Goal: Task Accomplishment & Management: Manage account settings

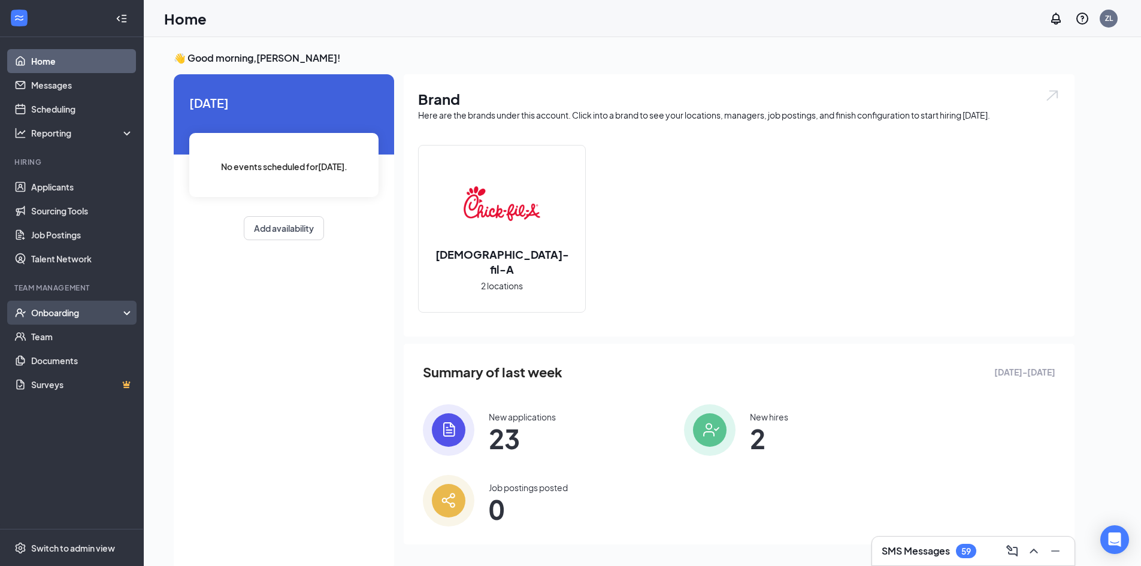
click at [68, 307] on div "Onboarding" at bounding box center [77, 313] width 92 height 12
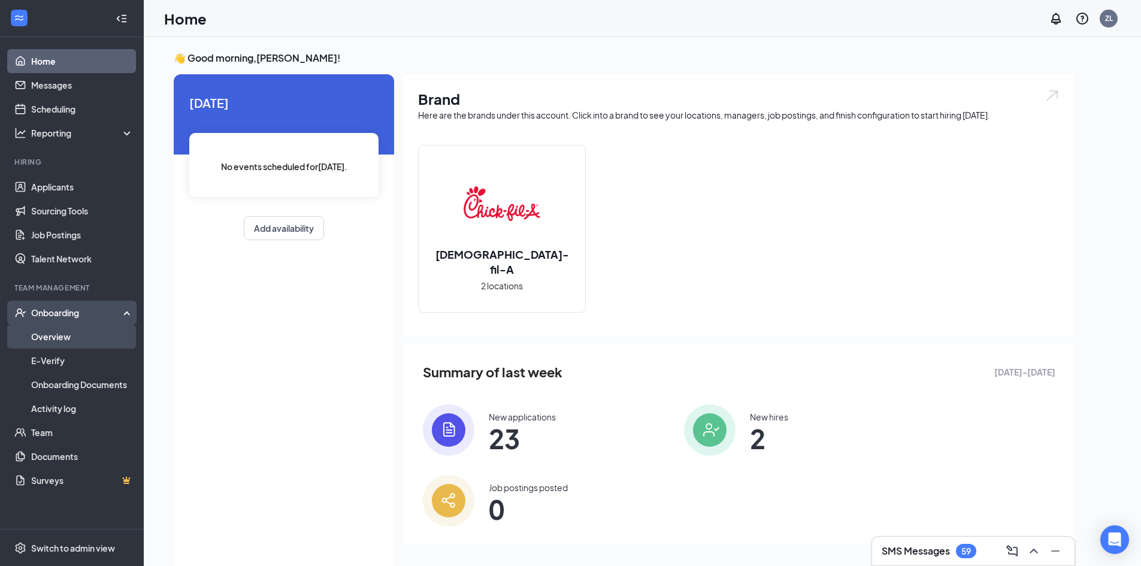
click at [92, 340] on link "Overview" at bounding box center [82, 337] width 102 height 24
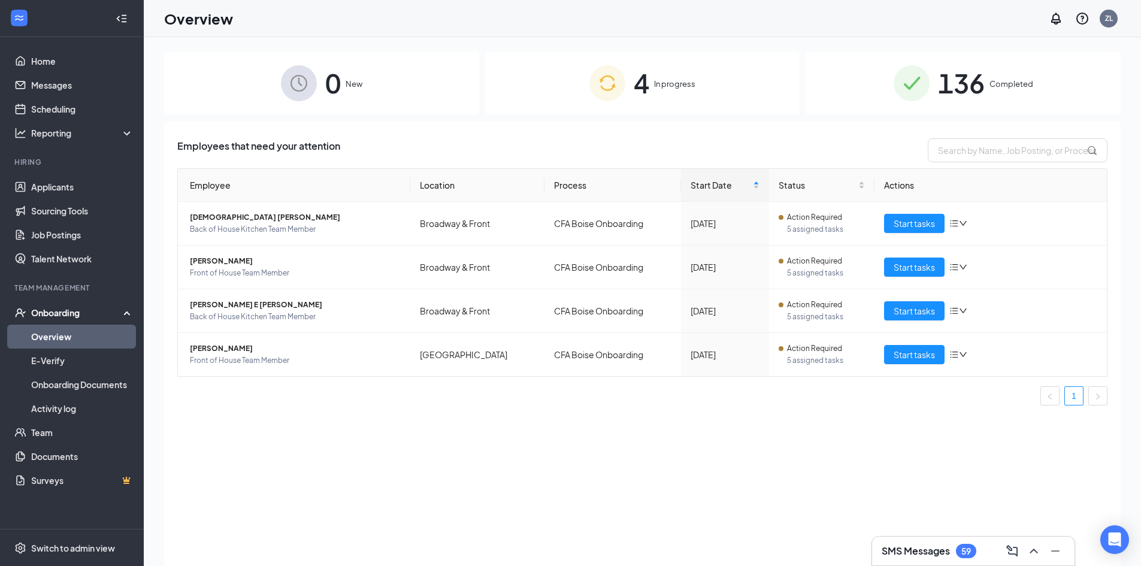
click at [607, 76] on img at bounding box center [607, 83] width 36 height 36
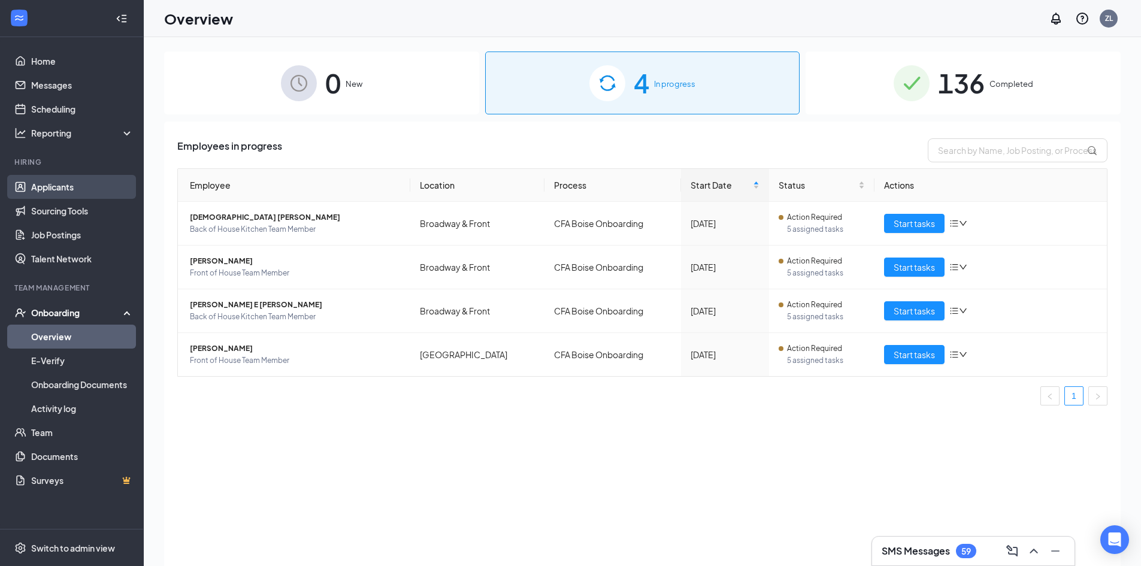
click at [65, 190] on link "Applicants" at bounding box center [82, 187] width 102 height 24
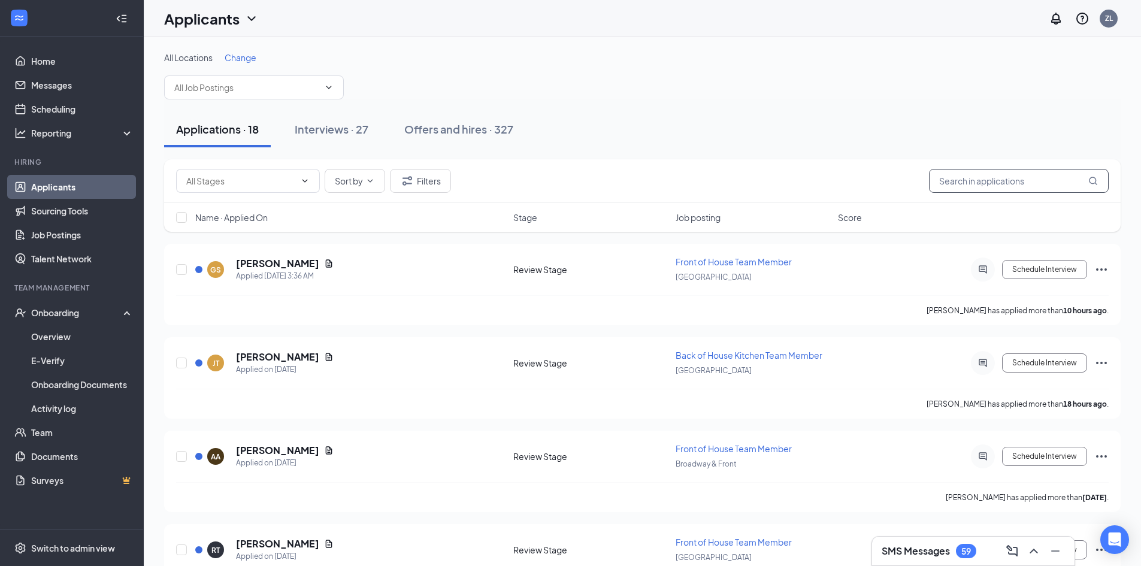
click at [991, 187] on input "text" at bounding box center [1019, 181] width 180 height 24
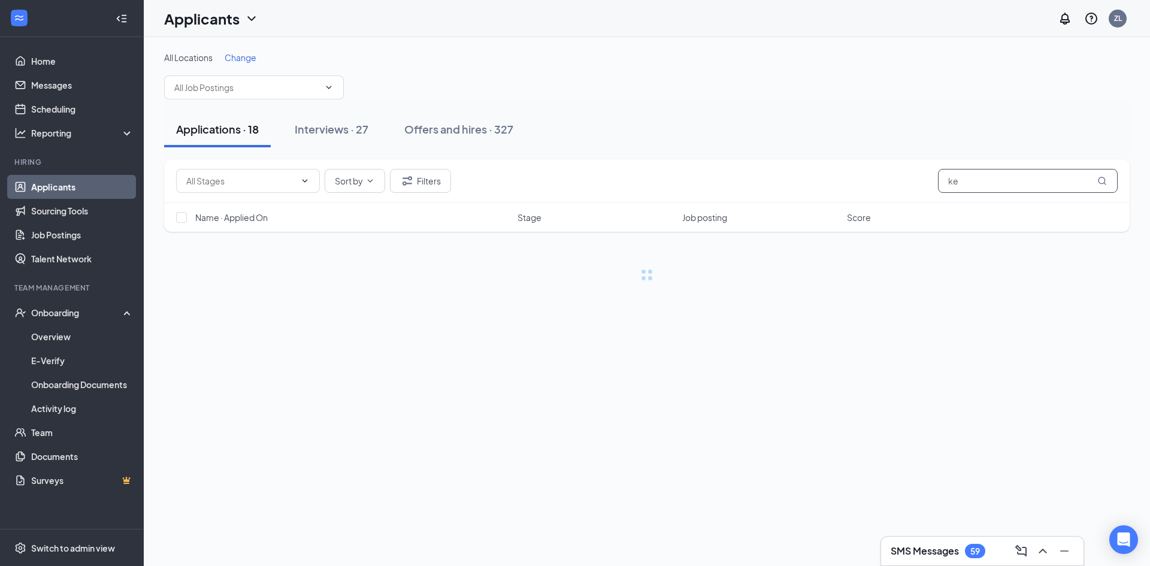
type input "k"
drag, startPoint x: 1055, startPoint y: 187, endPoint x: 773, endPoint y: 187, distance: 282.1
click at [813, 192] on div "Sort by Filters [PERSON_NAME]" at bounding box center [646, 181] width 941 height 24
type input "[PERSON_NAME]"
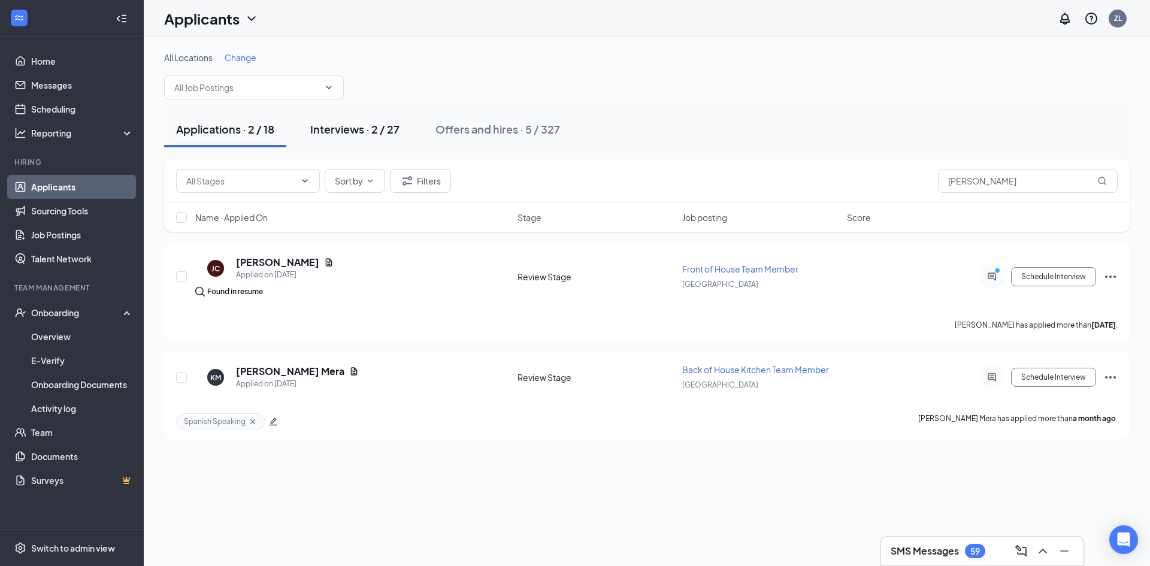
click at [373, 128] on div "Interviews · 2 / 27" at bounding box center [354, 129] width 89 height 15
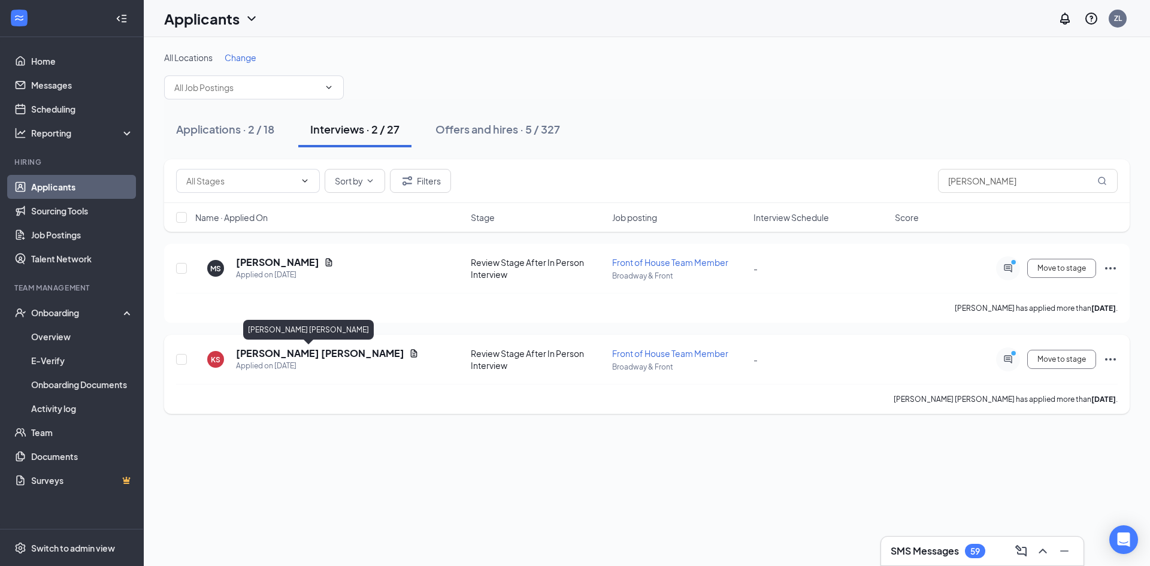
click at [292, 353] on h5 "[PERSON_NAME] [PERSON_NAME]" at bounding box center [320, 353] width 168 height 13
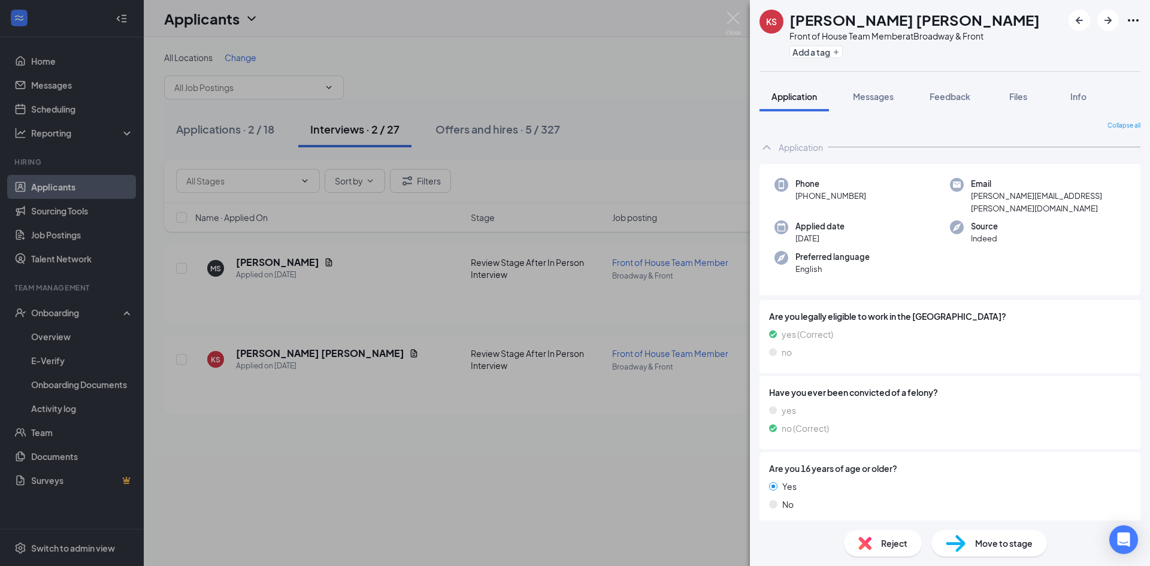
click at [1015, 547] on span "Move to stage" at bounding box center [1003, 543] width 57 height 13
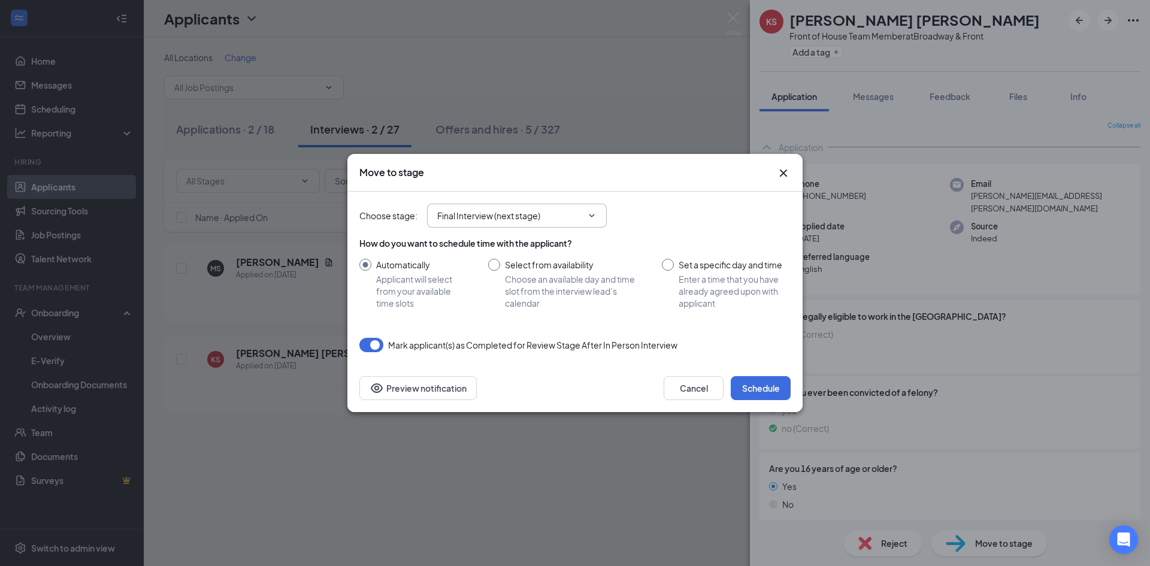
click at [595, 216] on icon "ChevronDown" at bounding box center [592, 216] width 10 height 10
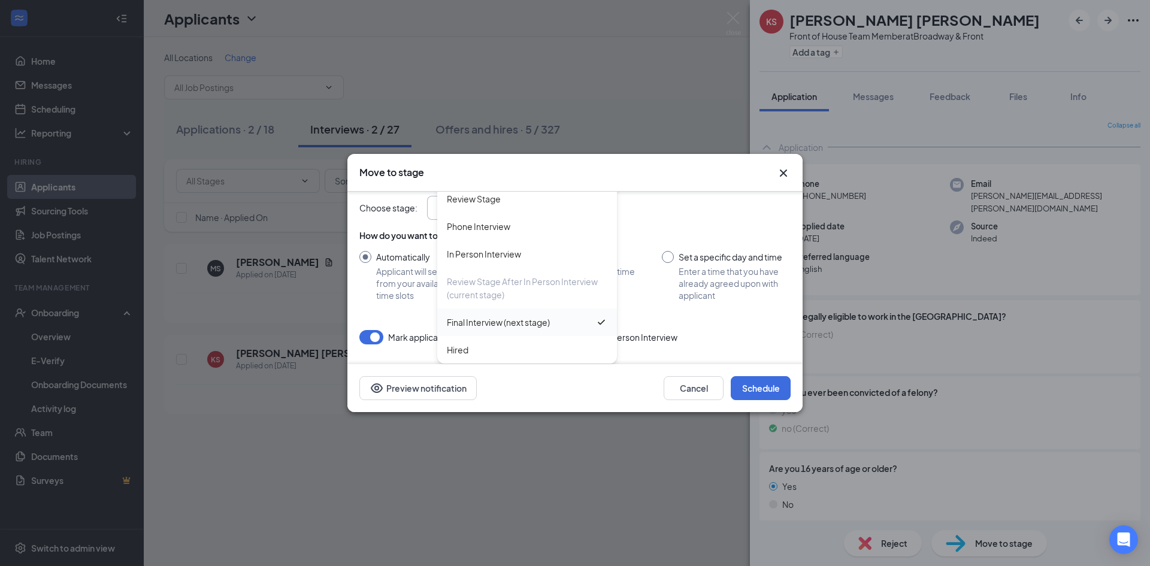
scroll to position [10, 0]
click at [508, 351] on div "Hired" at bounding box center [527, 347] width 161 height 13
type input "Hired"
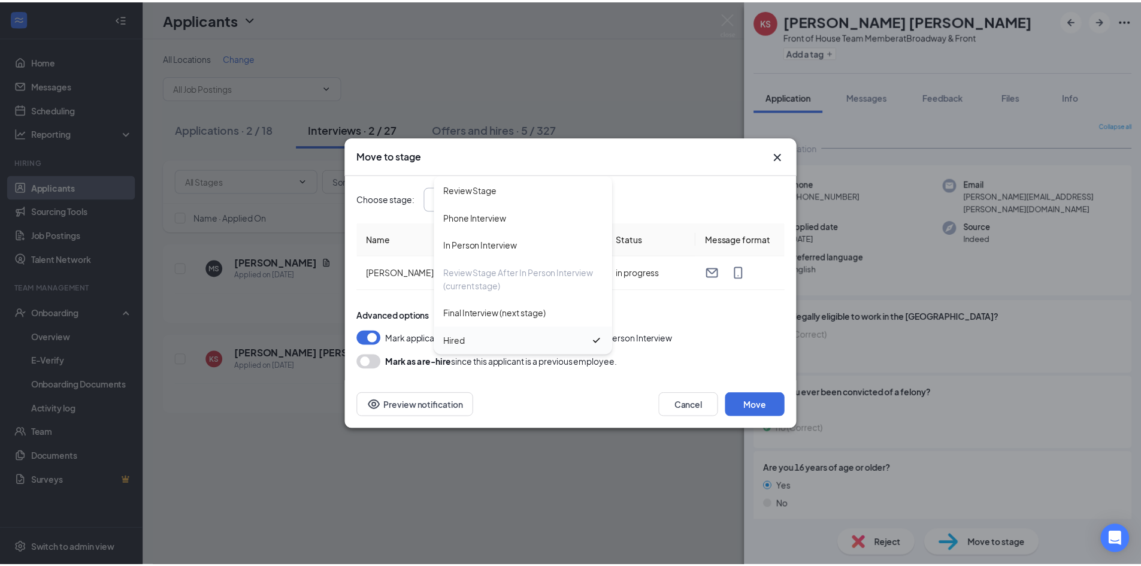
scroll to position [0, 0]
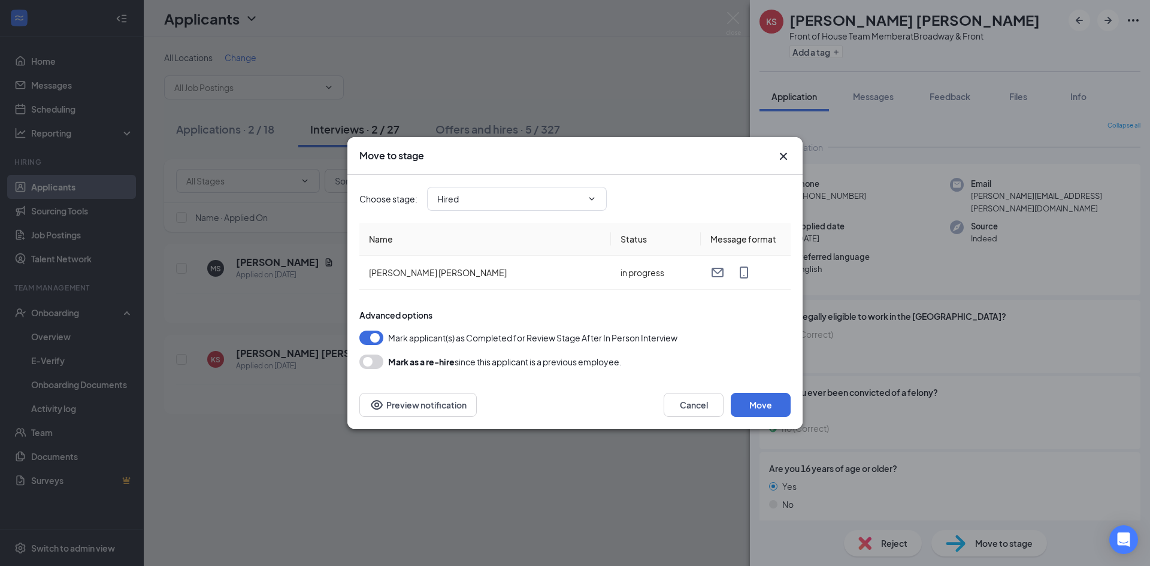
click at [382, 361] on button "button" at bounding box center [371, 362] width 24 height 14
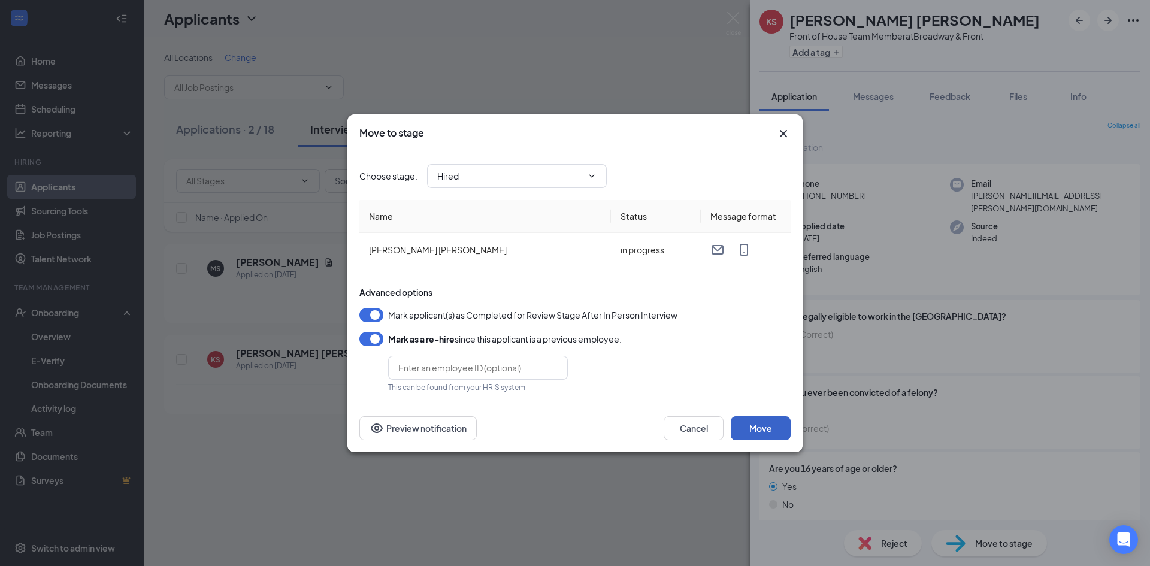
click at [761, 429] on button "Move" at bounding box center [761, 428] width 60 height 24
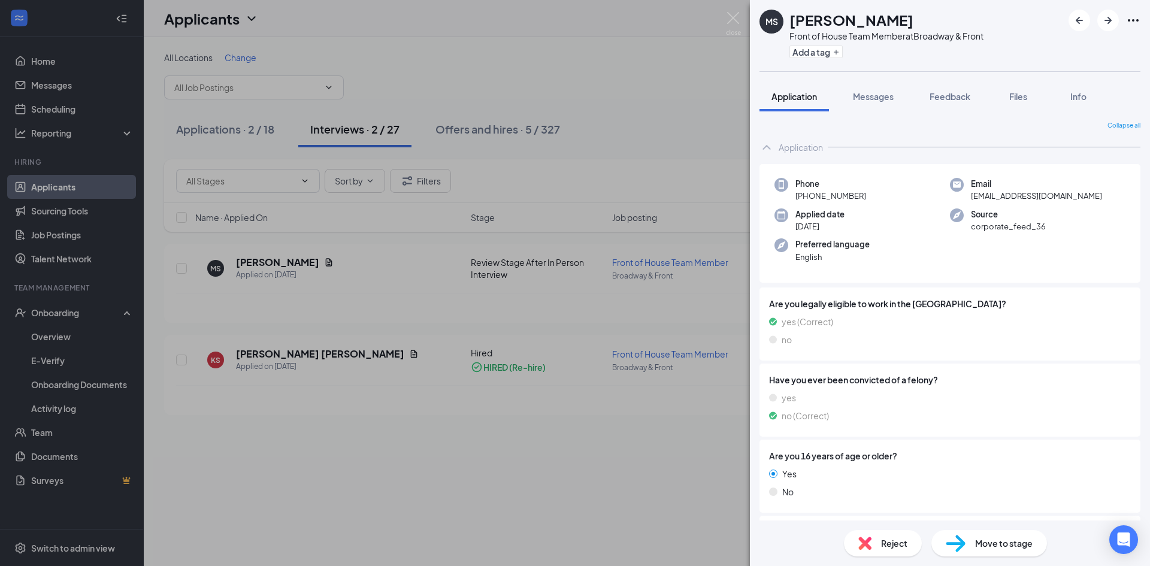
click at [672, 112] on div "[PERSON_NAME] [PERSON_NAME] Front of House Team Member at Broadway & Front Add …" at bounding box center [575, 283] width 1150 height 566
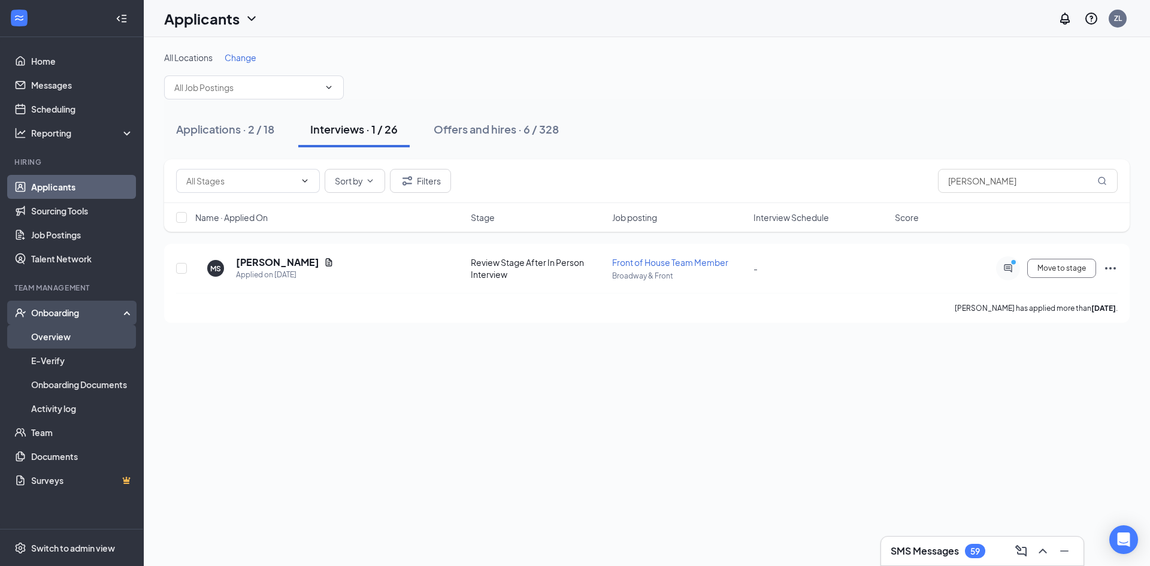
click at [77, 335] on link "Overview" at bounding box center [82, 337] width 102 height 24
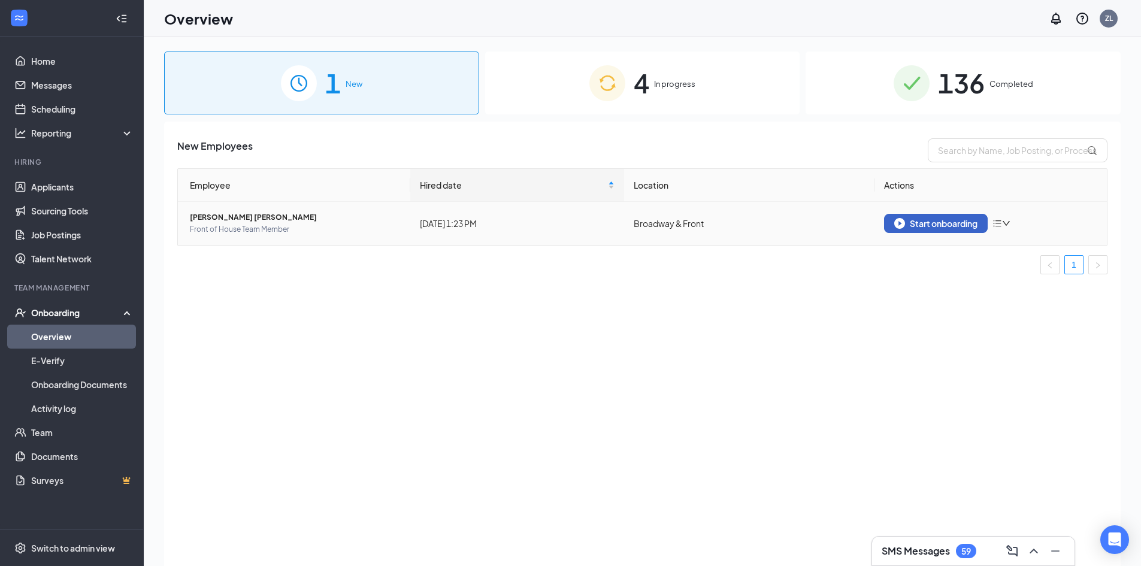
click at [924, 223] on div "Start onboarding" at bounding box center [935, 223] width 83 height 11
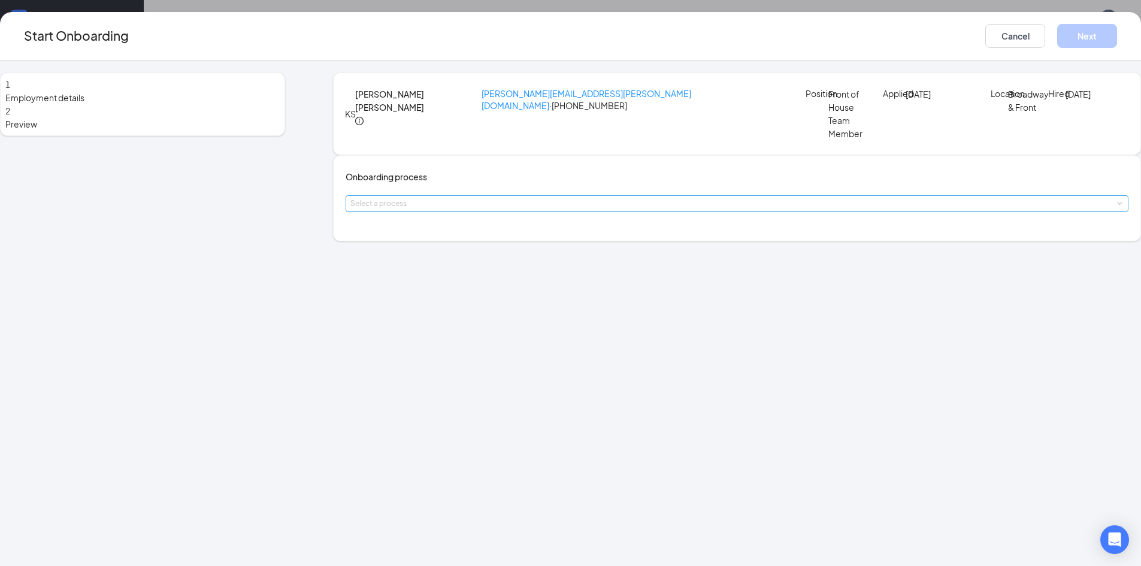
click at [571, 210] on div "Select a process" at bounding box center [734, 204] width 768 height 12
click at [502, 273] on li "CFA Boise Onboarding" at bounding box center [499, 269] width 196 height 22
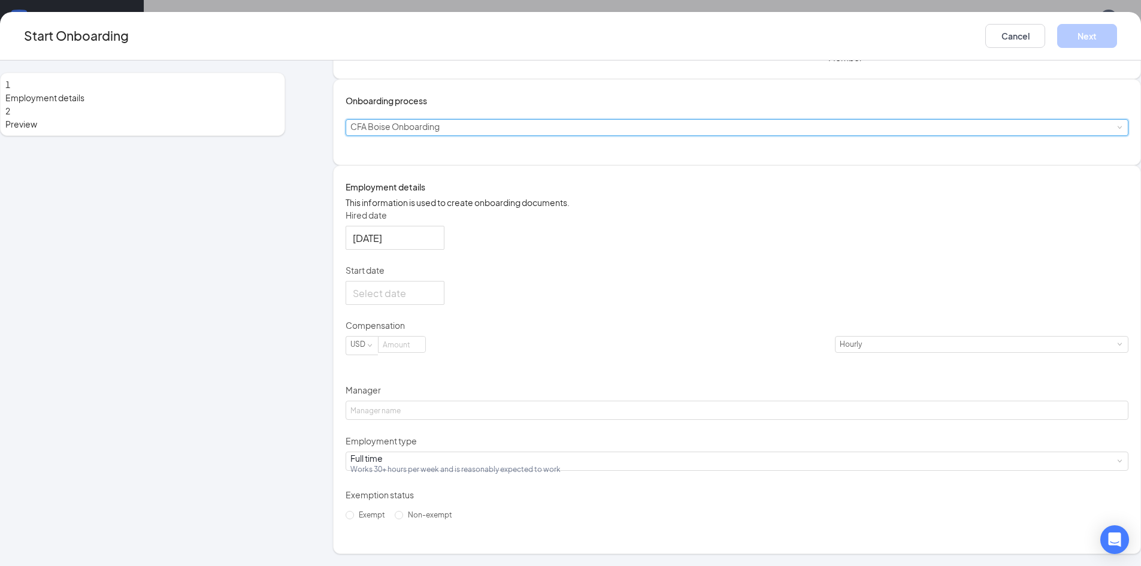
scroll to position [120, 0]
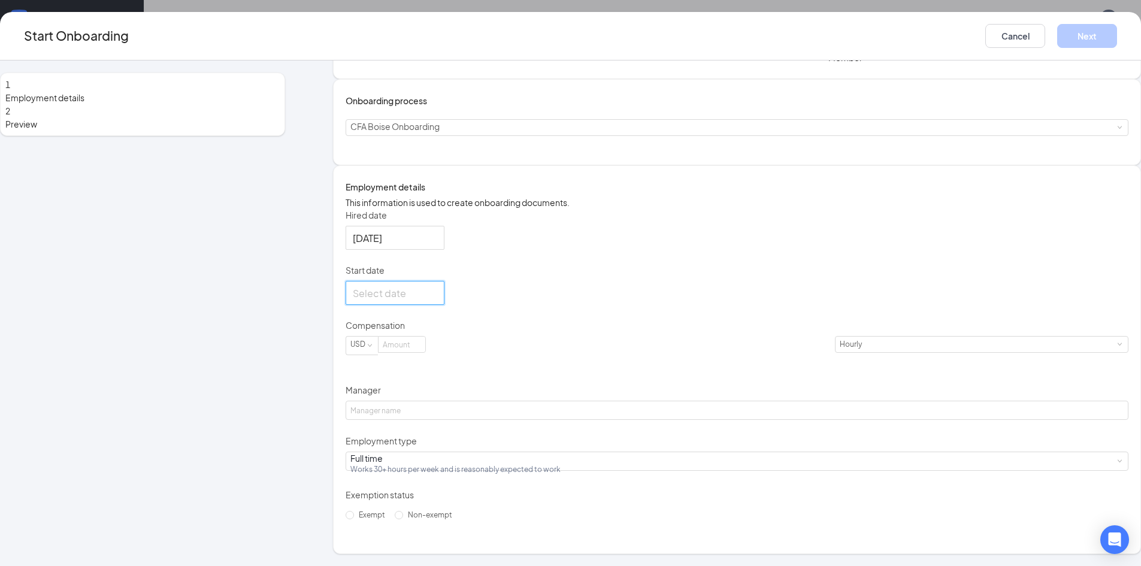
click at [435, 301] on input "Start date" at bounding box center [394, 293] width 82 height 15
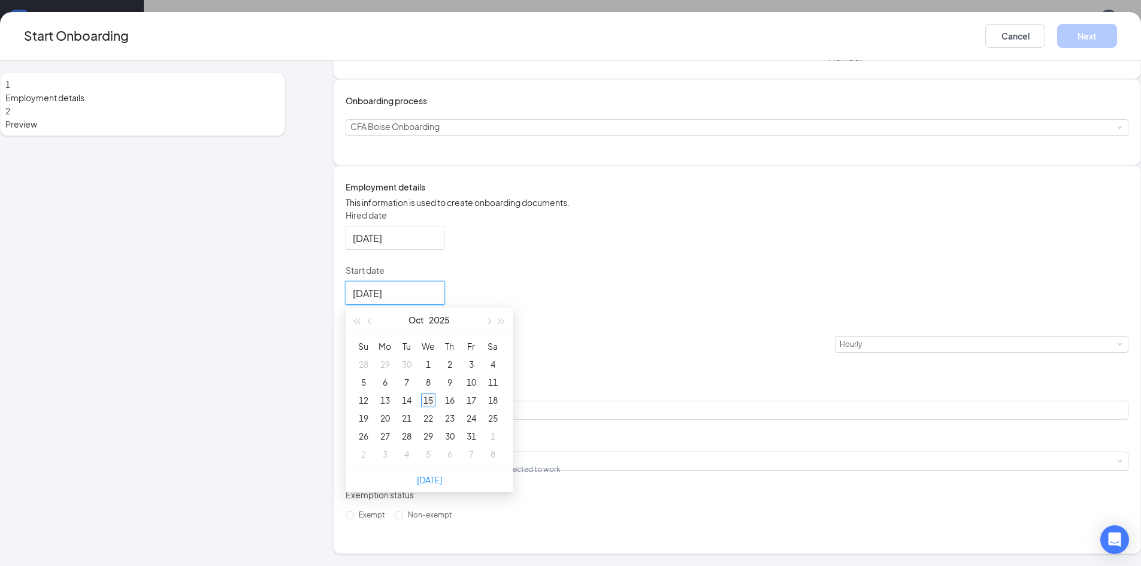
type input "[DATE]"
click at [435, 407] on div "15" at bounding box center [428, 400] width 14 height 14
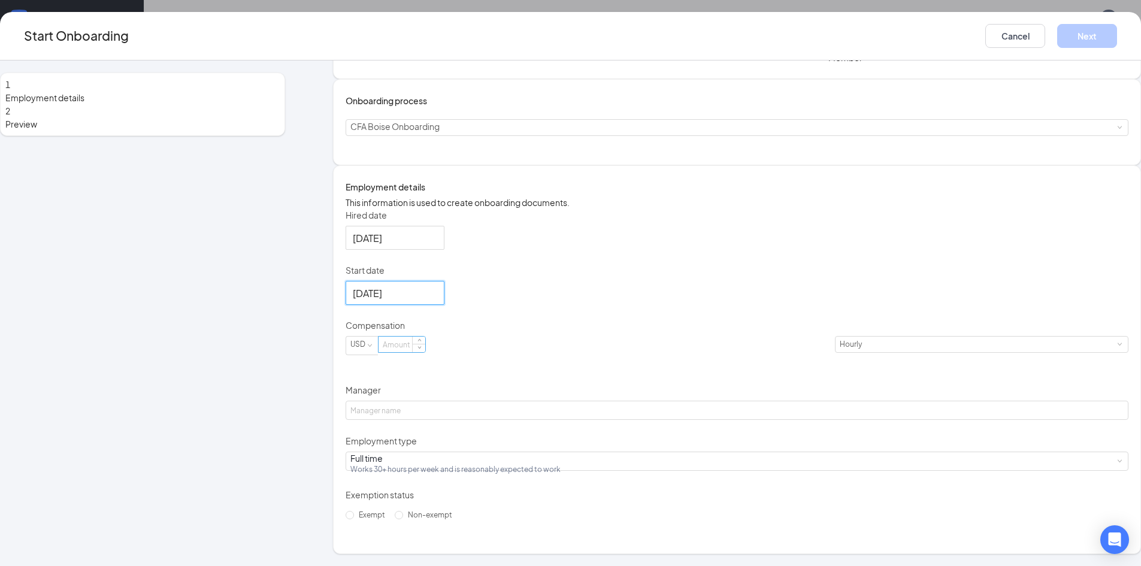
scroll to position [137, 0]
click at [425, 352] on input at bounding box center [402, 345] width 47 height 16
click at [372, 346] on span at bounding box center [369, 345] width 5 height 5
click at [425, 351] on input at bounding box center [402, 345] width 47 height 16
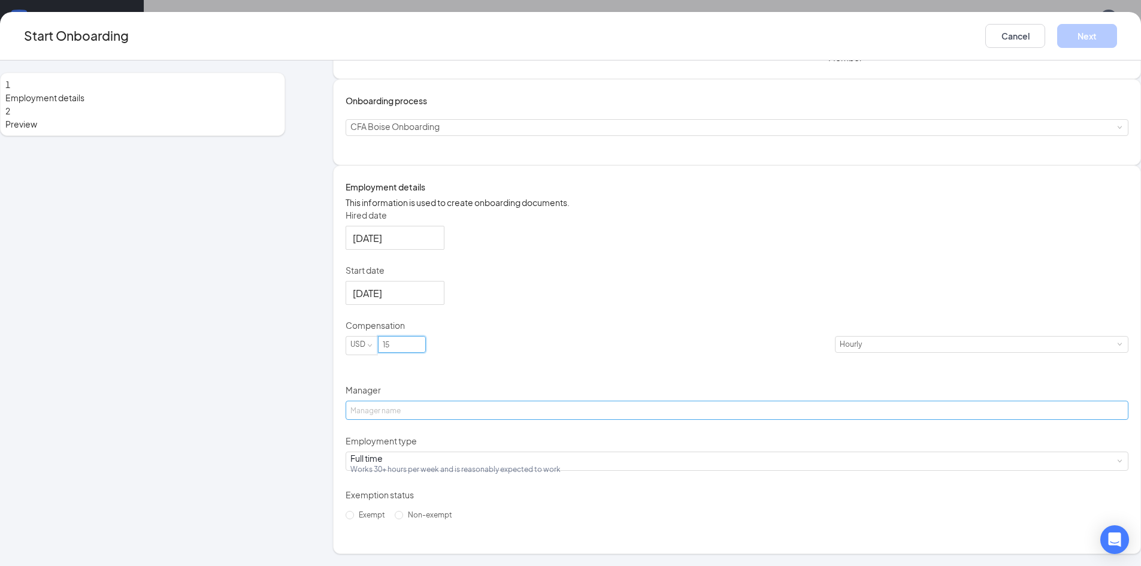
type input "15"
click at [450, 401] on input "Manager" at bounding box center [737, 410] width 783 height 19
click at [455, 403] on input "Manager" at bounding box center [737, 410] width 783 height 19
click at [497, 453] on div "Full time Works 30+ hours per week and is reasonably expected to work" at bounding box center [736, 461] width 773 height 18
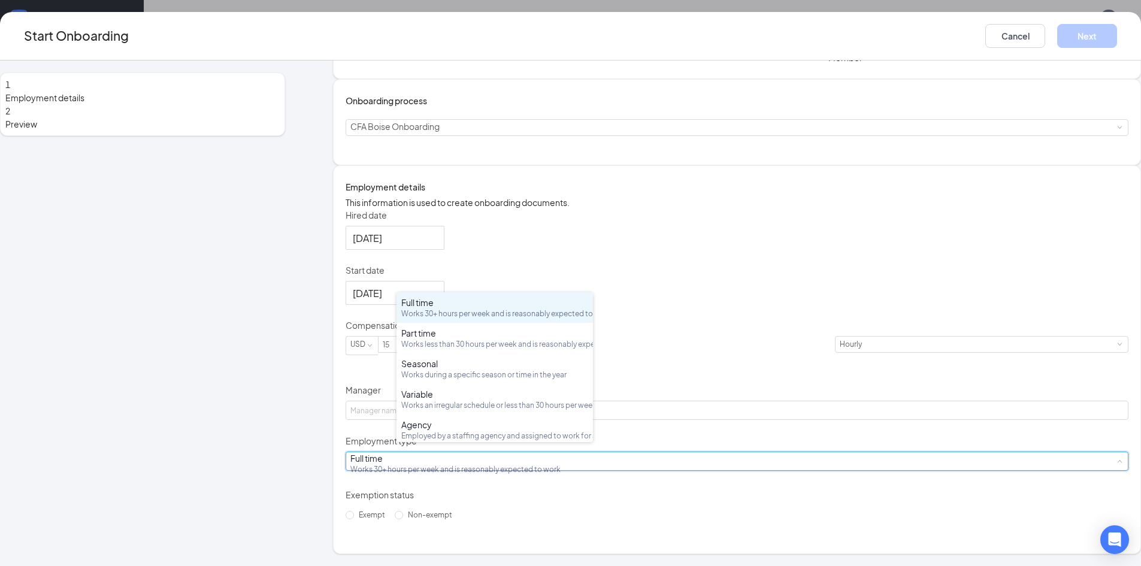
click at [497, 453] on div "Full time Works 30+ hours per week and is reasonably expected to work" at bounding box center [736, 461] width 773 height 18
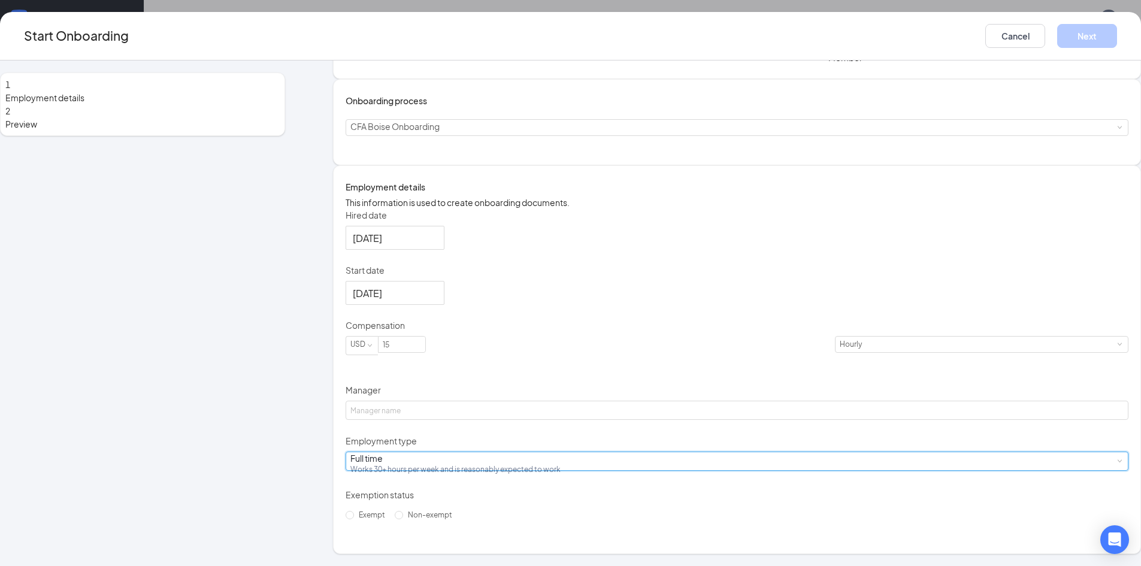
click at [497, 453] on div "Full time Works 30+ hours per week and is reasonably expected to work" at bounding box center [736, 461] width 773 height 18
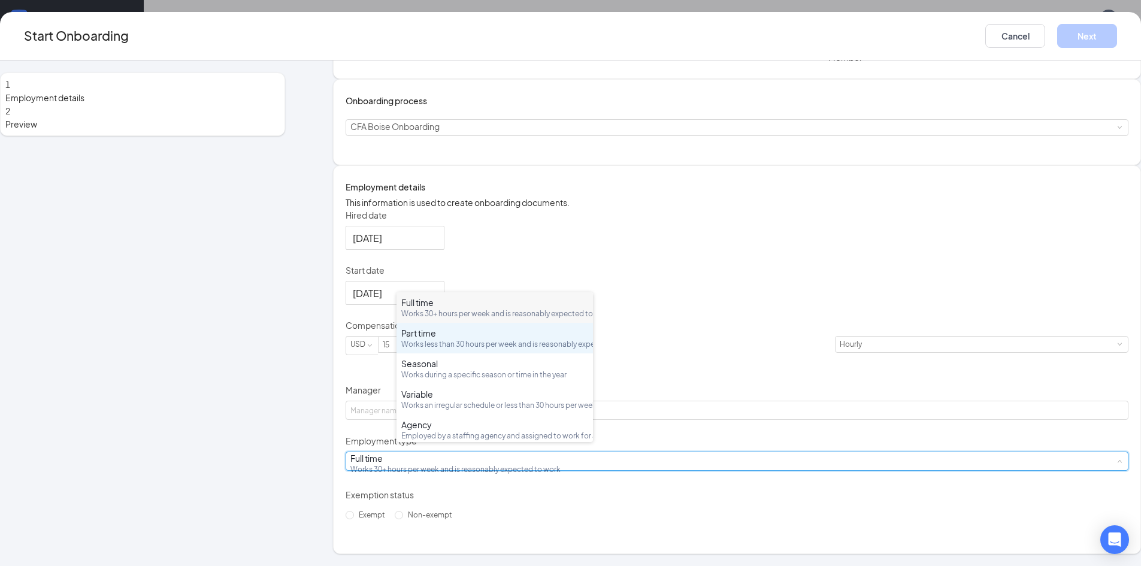
click at [440, 349] on div "Part time Works less than 30 hours per week and is reasonably expected to work" at bounding box center [494, 338] width 187 height 22
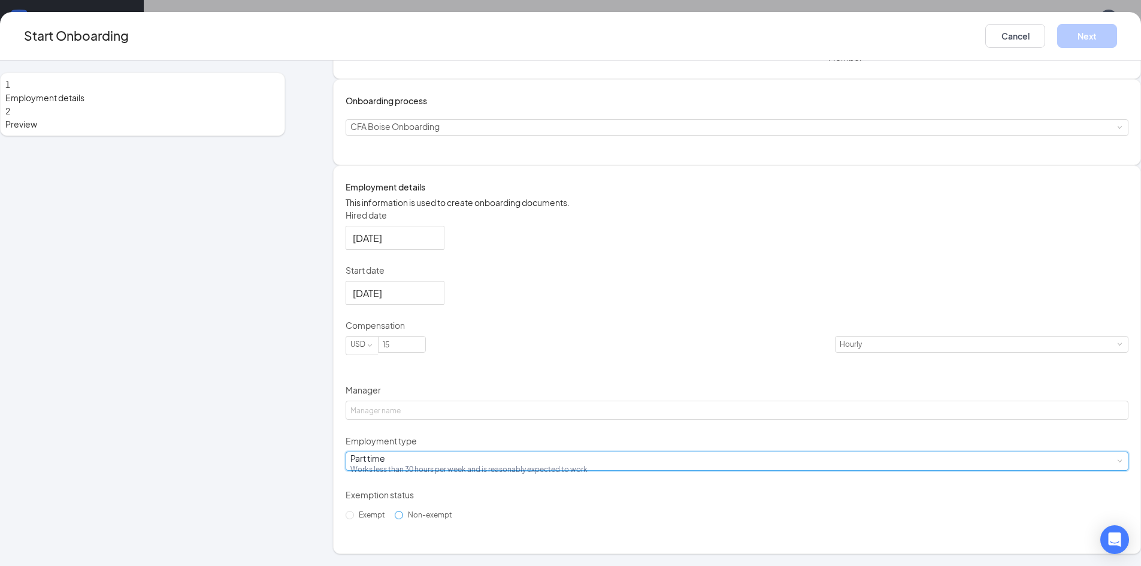
click at [403, 519] on input "Non-exempt" at bounding box center [399, 515] width 8 height 8
radio input "true"
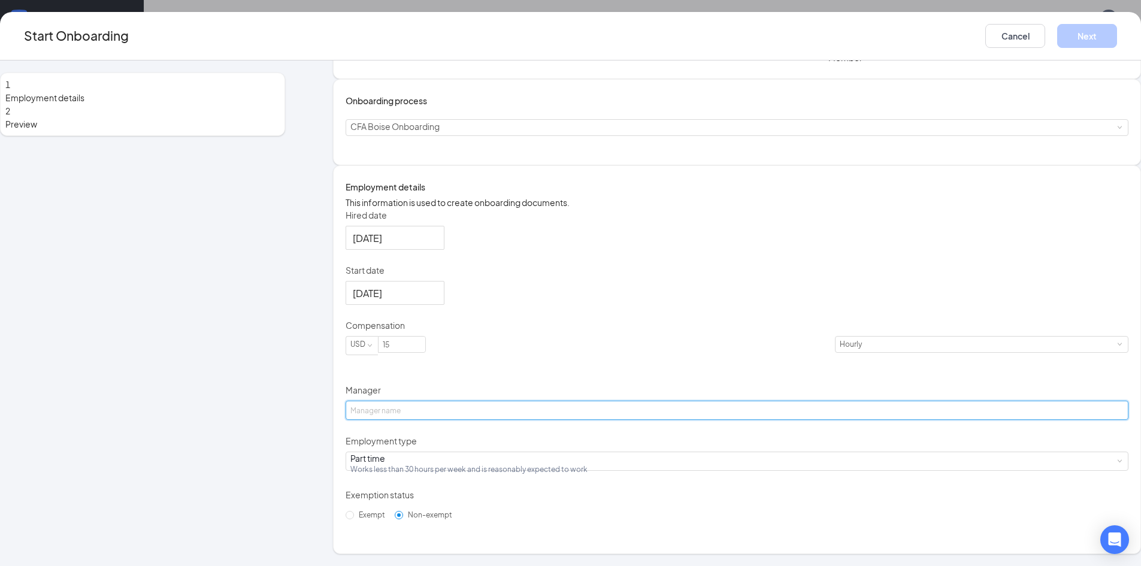
click at [479, 401] on input "Manager" at bounding box center [737, 410] width 783 height 19
type input "[PERSON_NAME]"
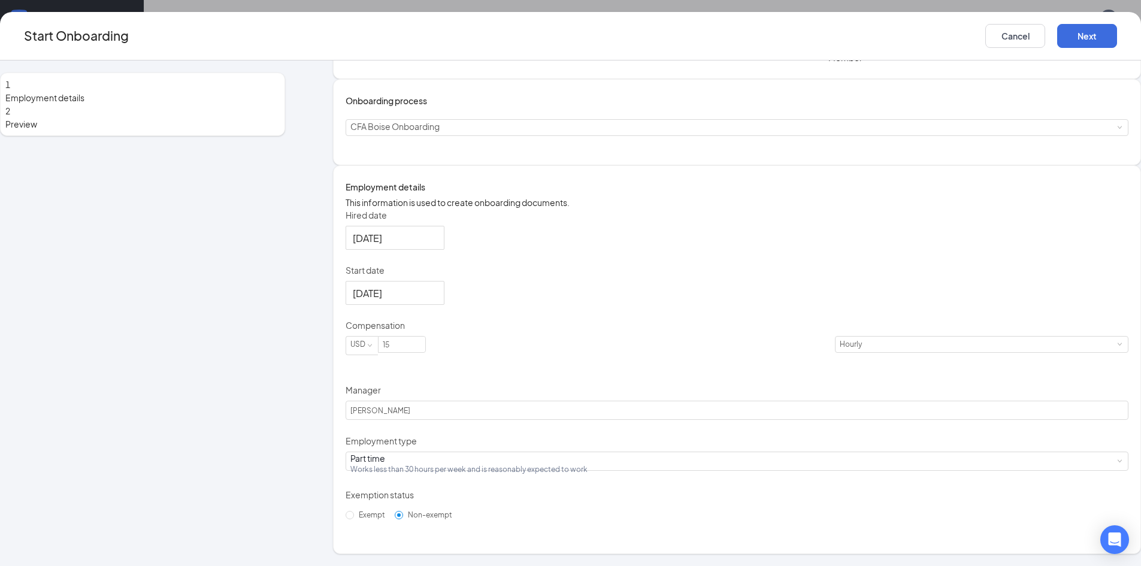
click at [785, 406] on div "Hired date [DATE] Start date [DATE] [DATE] Su Mo Tu We Th Fr Sa 28 29 30 1 2 3 …" at bounding box center [737, 367] width 783 height 316
click at [1057, 35] on button "Next" at bounding box center [1087, 36] width 60 height 24
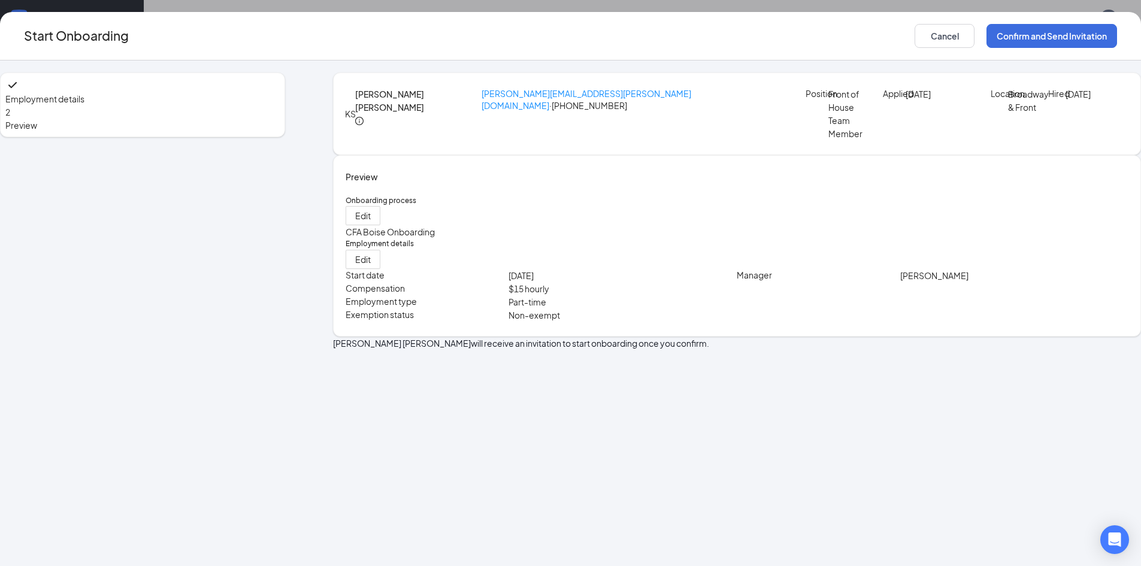
scroll to position [54, 0]
click at [986, 39] on button "Confirm and Send Invitation" at bounding box center [1051, 36] width 131 height 24
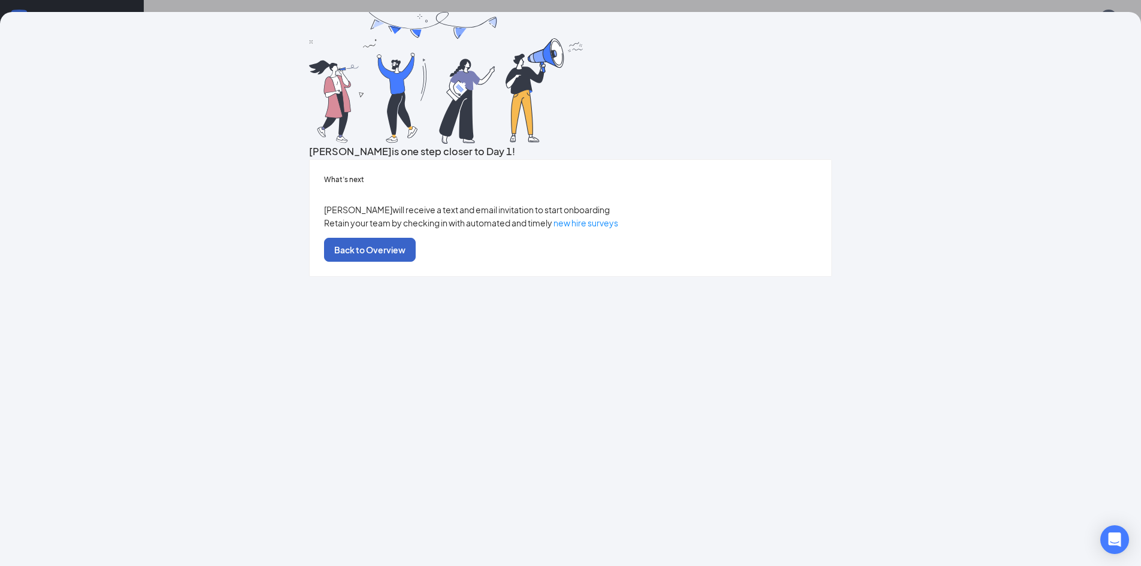
click at [416, 262] on button "Back to Overview" at bounding box center [370, 250] width 92 height 24
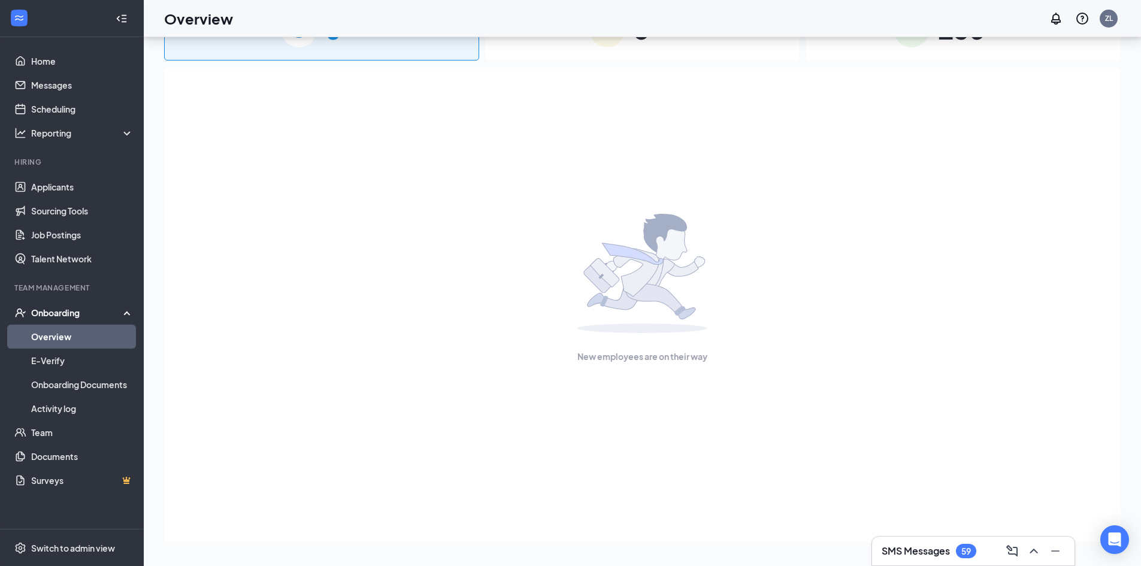
click at [71, 337] on link "Overview" at bounding box center [82, 337] width 102 height 24
click at [75, 181] on link "Applicants" at bounding box center [82, 187] width 102 height 24
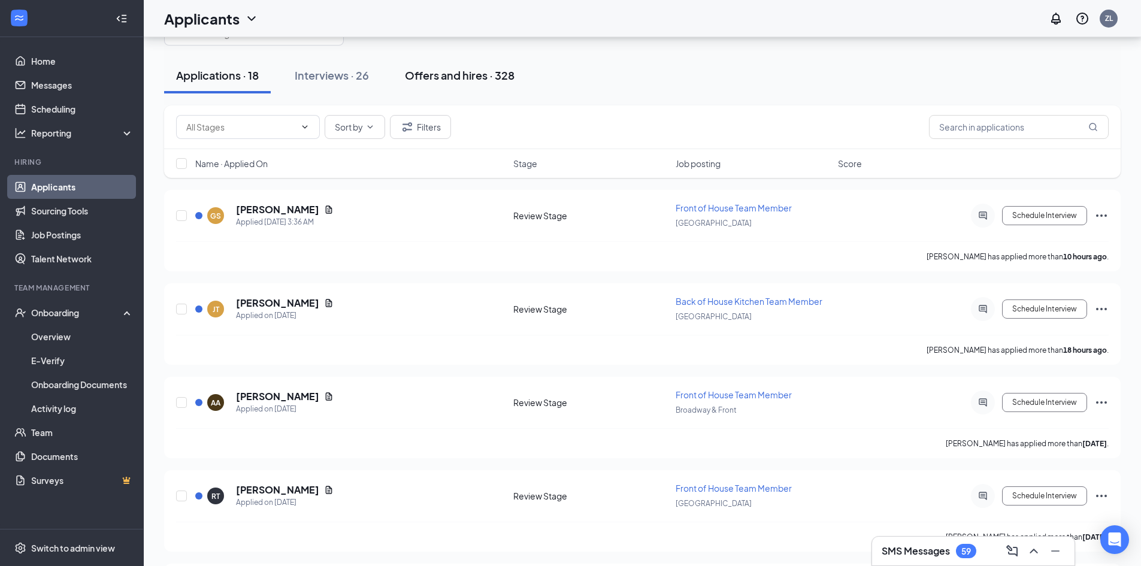
click at [432, 79] on div "Offers and hires · 328" at bounding box center [460, 75] width 110 height 15
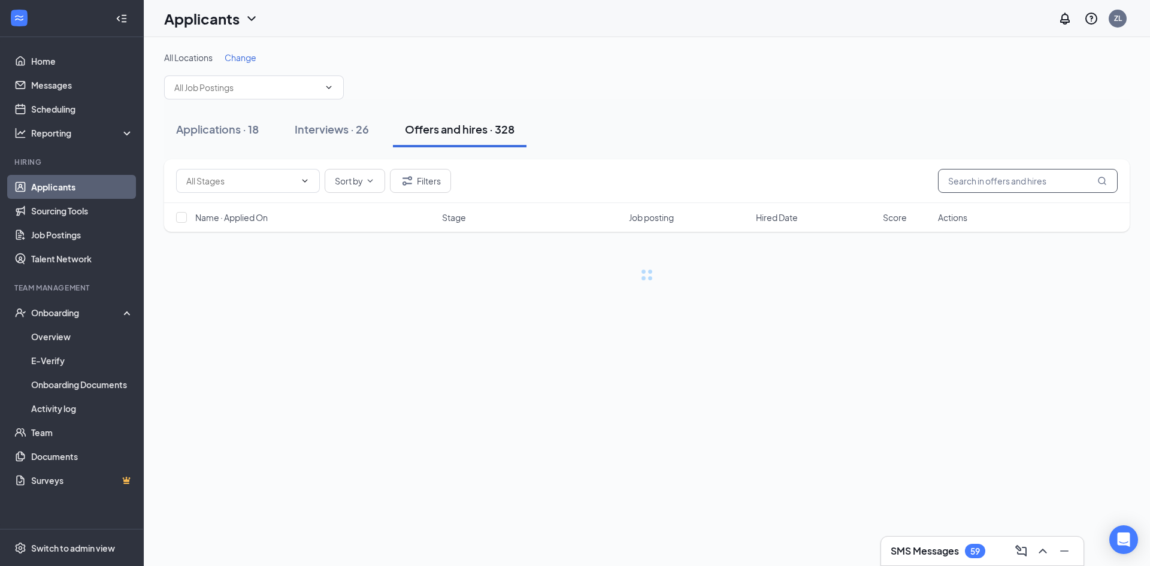
click at [1015, 188] on input "text" at bounding box center [1028, 181] width 180 height 24
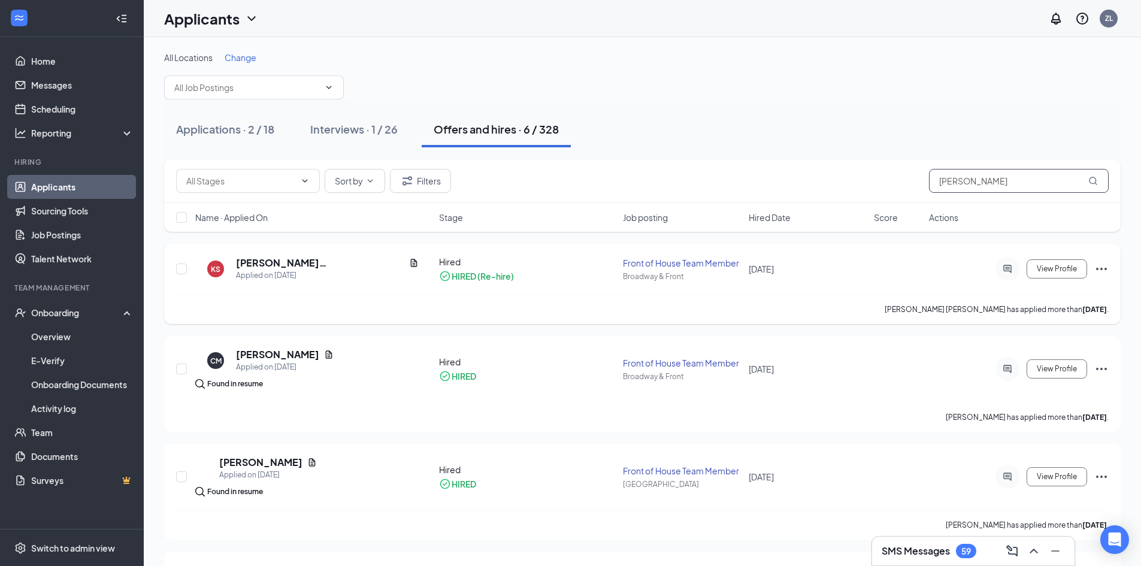
type input "[PERSON_NAME]"
click at [675, 266] on div "Front of House Team Member" at bounding box center [682, 263] width 118 height 12
click at [1055, 275] on button "View Profile" at bounding box center [1057, 268] width 60 height 19
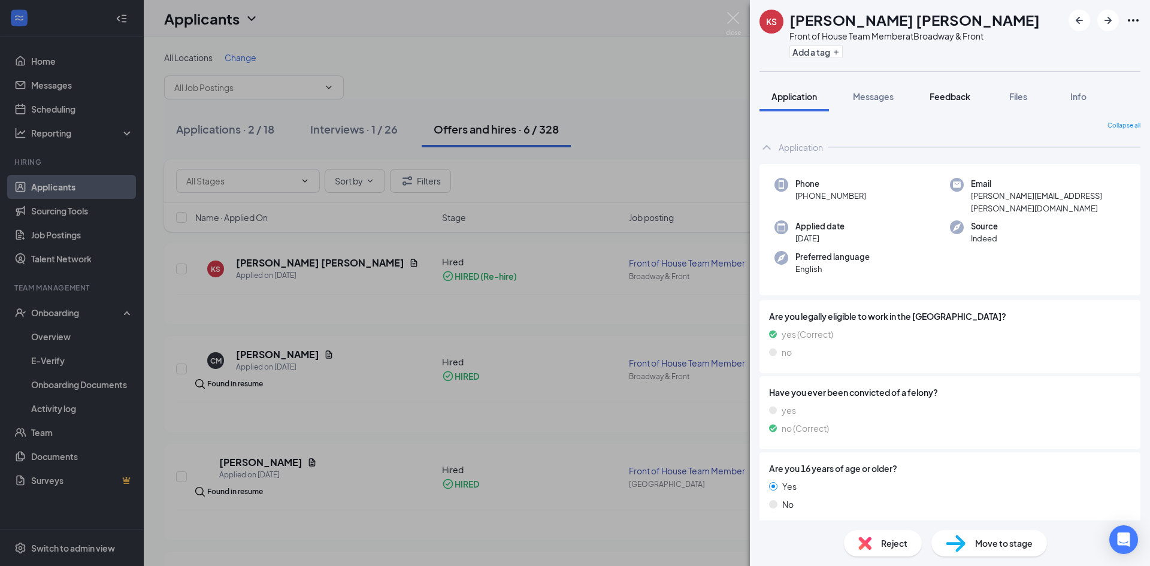
click at [959, 104] on button "Feedback" at bounding box center [950, 96] width 65 height 30
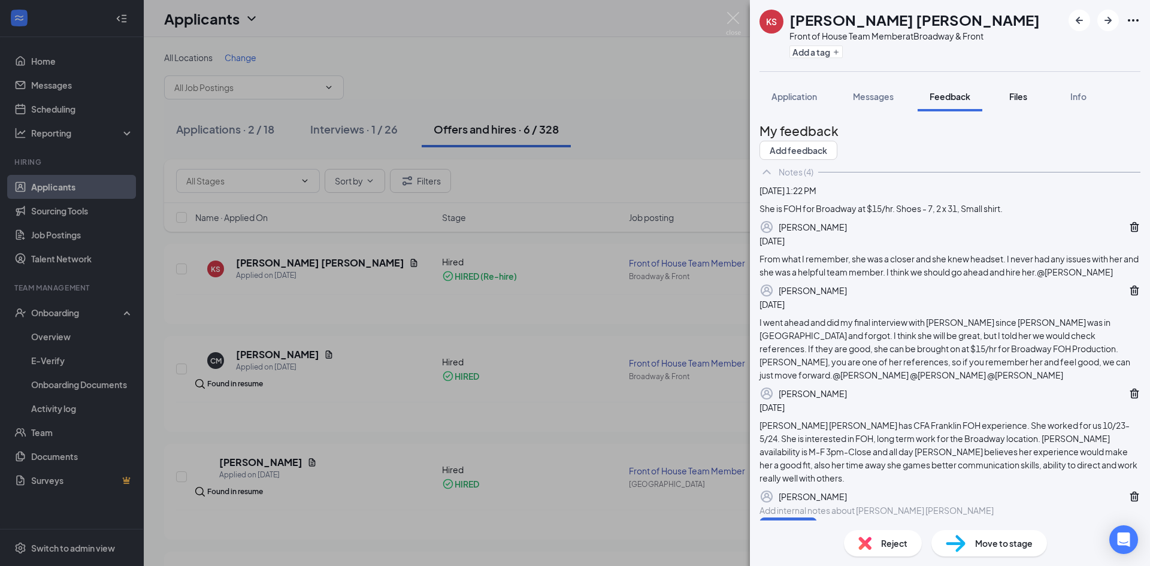
click at [1032, 97] on button "Files" at bounding box center [1018, 96] width 48 height 30
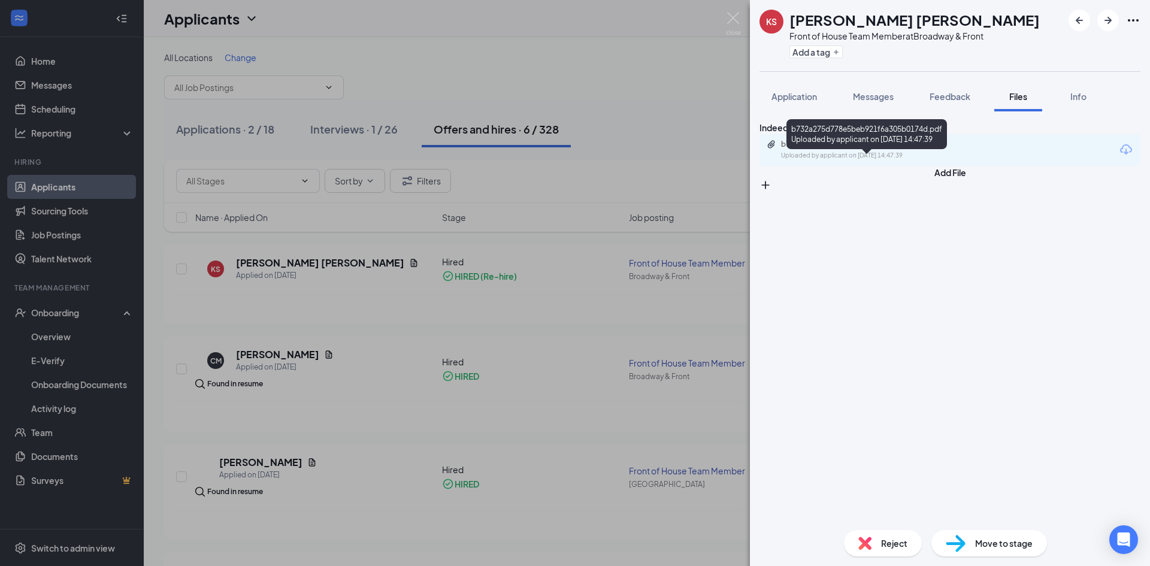
click at [894, 149] on div "b732a275d778e5beb921f6a305b0174d.pdf" at bounding box center [865, 145] width 168 height 10
click at [782, 93] on span "Application" at bounding box center [794, 96] width 46 height 11
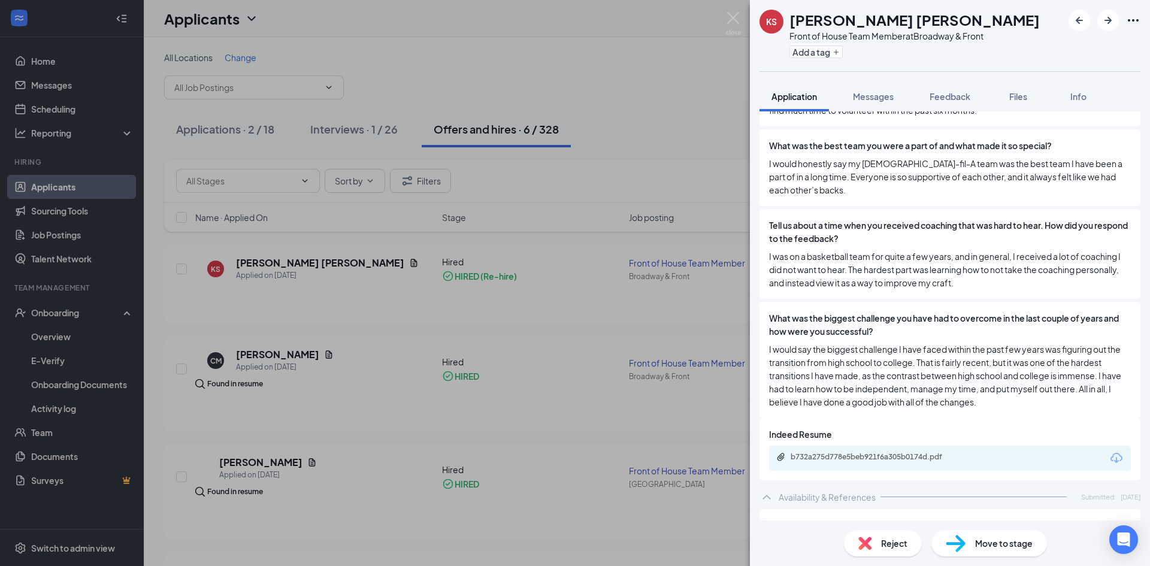
scroll to position [838, 0]
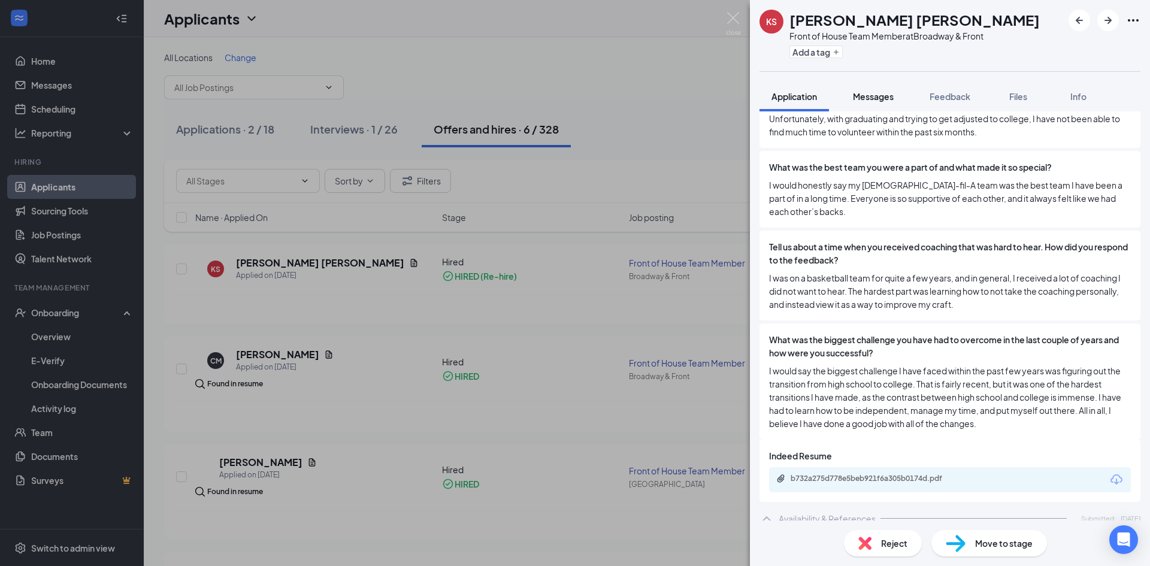
click at [879, 104] on button "Messages" at bounding box center [873, 96] width 65 height 30
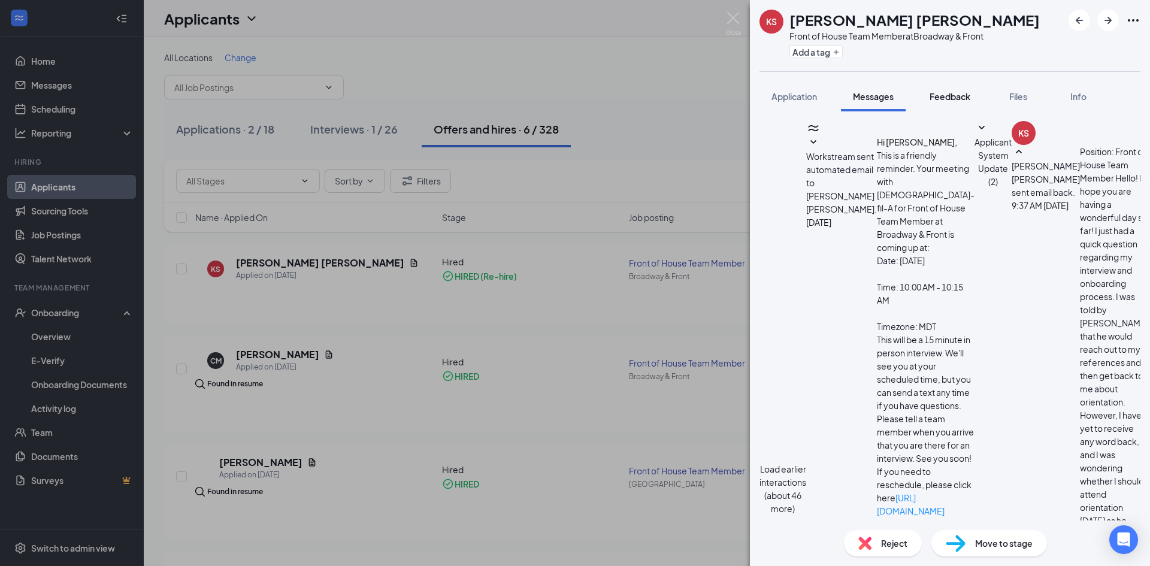
click at [968, 108] on button "Feedback" at bounding box center [950, 96] width 65 height 30
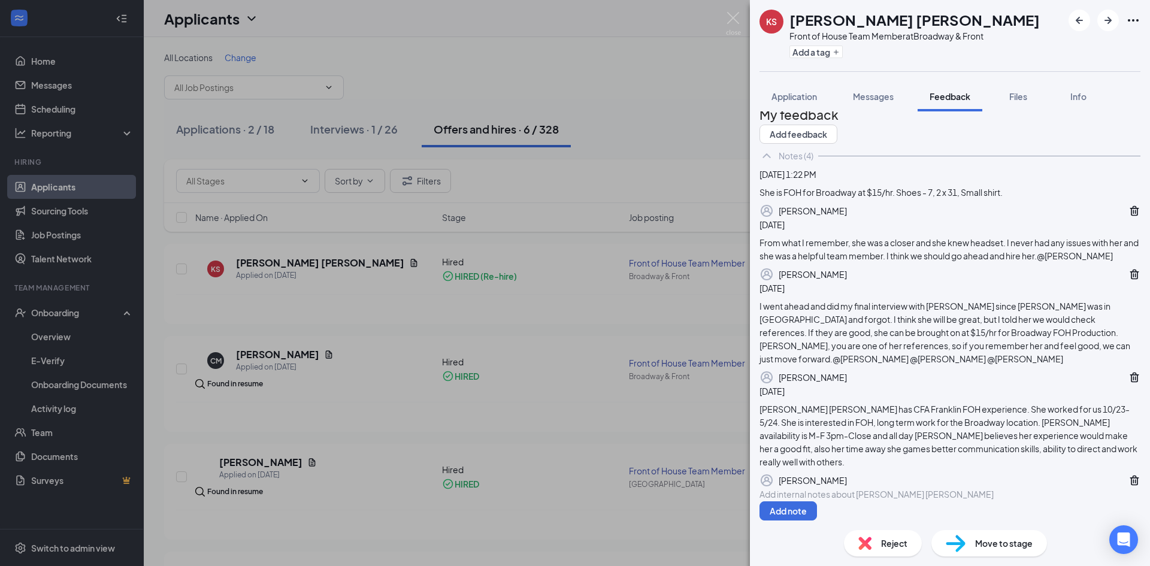
scroll to position [184, 0]
drag, startPoint x: 832, startPoint y: 386, endPoint x: 949, endPoint y: 389, distance: 116.8
click at [949, 402] on div "[PERSON_NAME] [PERSON_NAME] has CFA Franklin FOH experience. She worked for us …" at bounding box center [949, 435] width 381 height 66
copy div "M-F 3pm-Close and all day S"
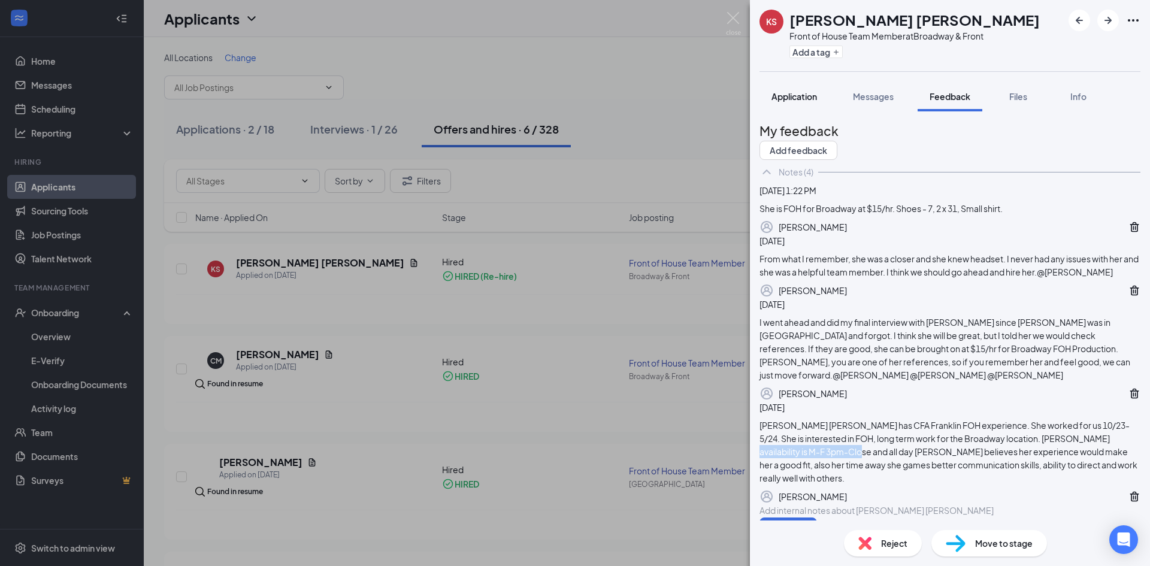
click at [813, 89] on button "Application" at bounding box center [793, 96] width 69 height 30
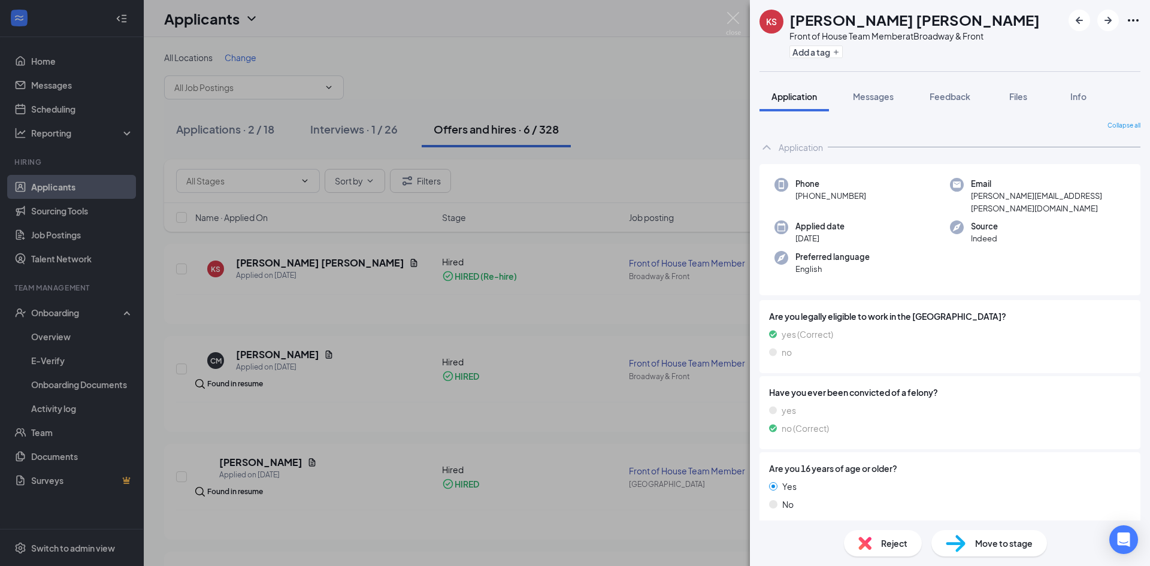
drag, startPoint x: 871, startPoint y: 195, endPoint x: 807, endPoint y: 197, distance: 64.7
click at [807, 197] on div "Phone [PHONE_NUMBER]" at bounding box center [861, 196] width 175 height 37
copy span "[PHONE_NUMBER]"
drag, startPoint x: 1087, startPoint y: 196, endPoint x: 965, endPoint y: 197, distance: 121.6
click at [965, 197] on div "Email [PERSON_NAME][EMAIL_ADDRESS][PERSON_NAME][DOMAIN_NAME]" at bounding box center [1037, 196] width 175 height 37
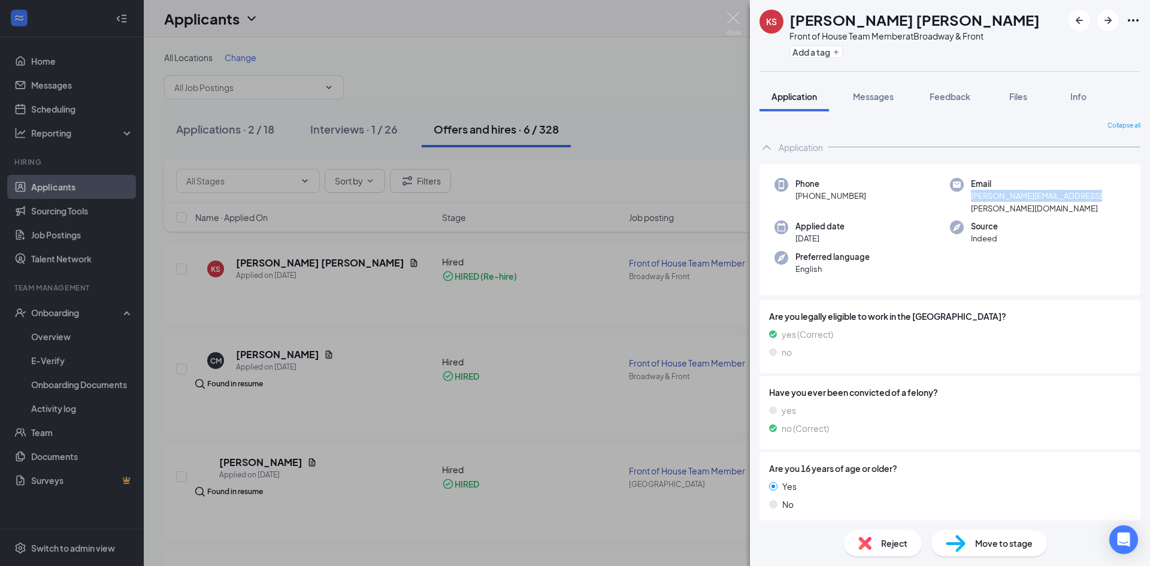
copy span "[PERSON_NAME][EMAIL_ADDRESS][PERSON_NAME][DOMAIN_NAME]"
click at [912, 137] on div "Application" at bounding box center [949, 147] width 381 height 24
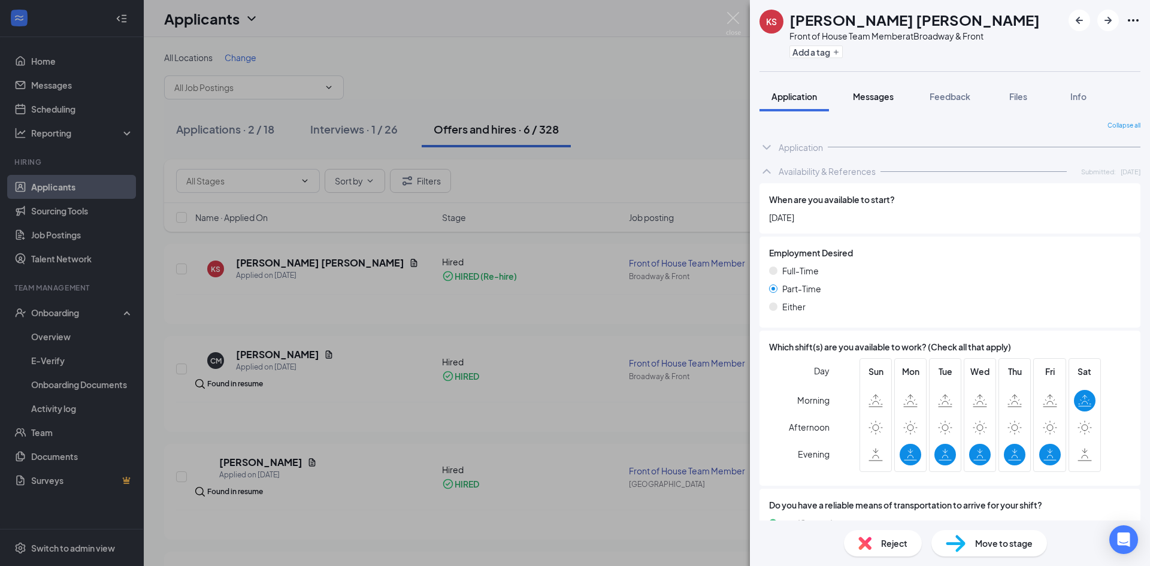
click at [876, 96] on span "Messages" at bounding box center [873, 96] width 41 height 11
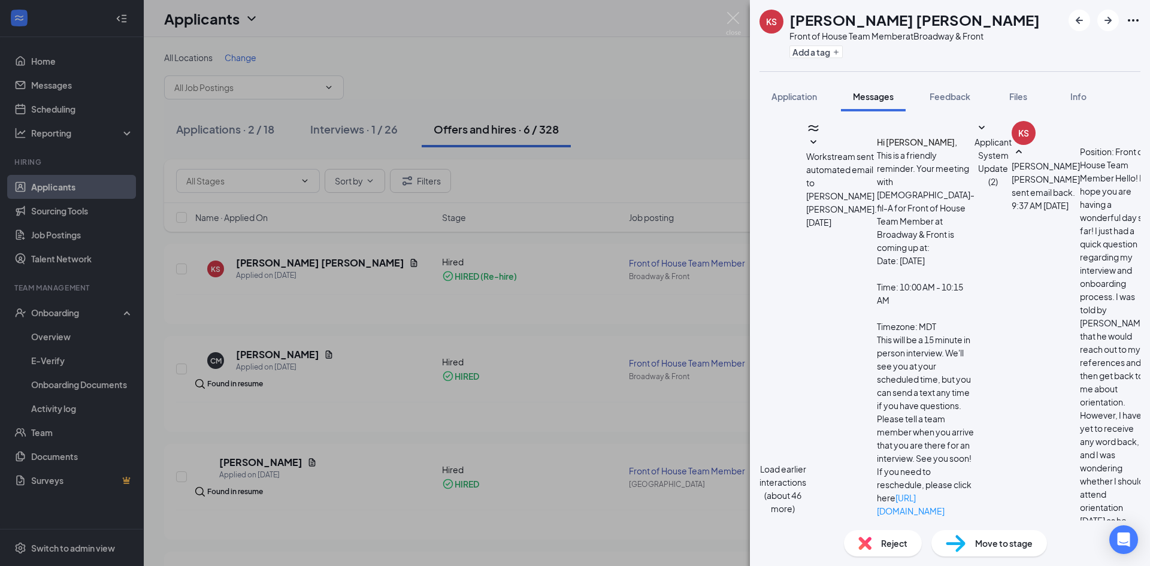
scroll to position [494, 0]
click at [948, 104] on button "Feedback" at bounding box center [950, 96] width 65 height 30
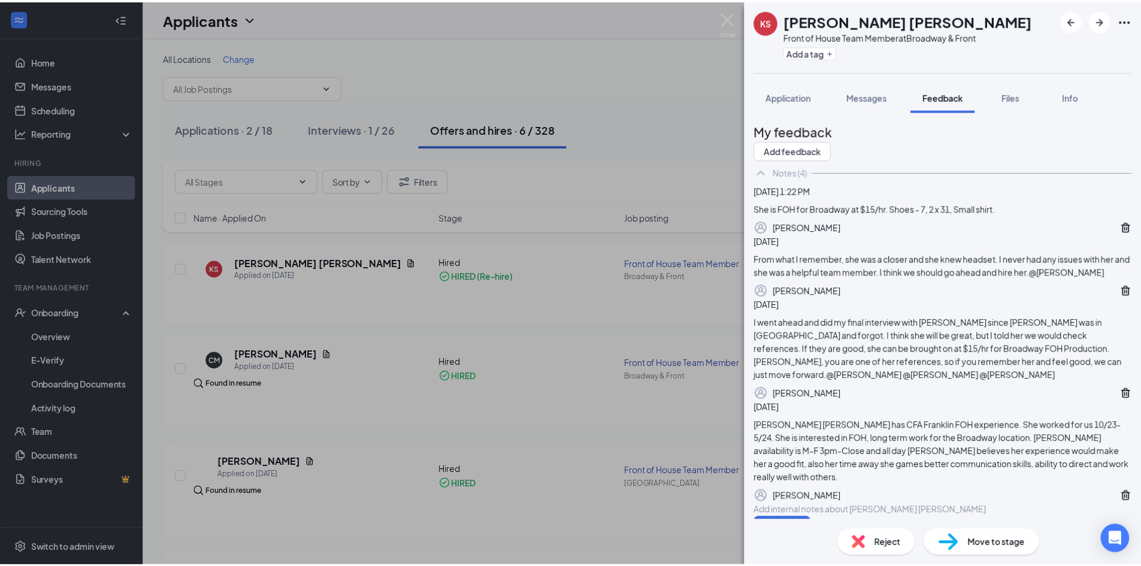
scroll to position [60, 0]
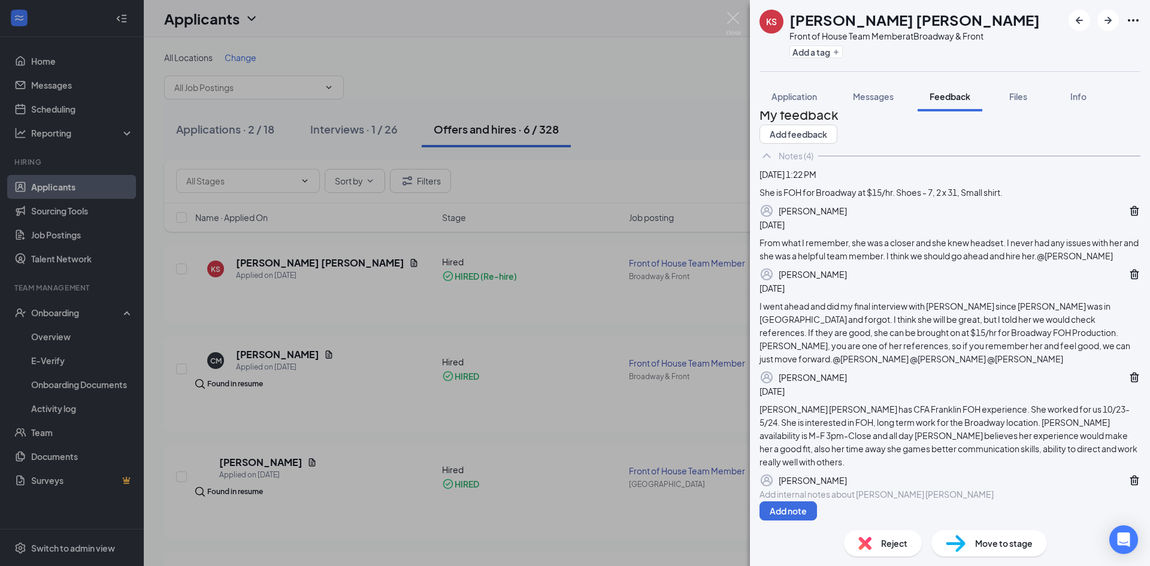
click at [694, 75] on div "KS [PERSON_NAME] [PERSON_NAME] Front of House Team Member at Broadway & Front A…" at bounding box center [575, 283] width 1150 height 566
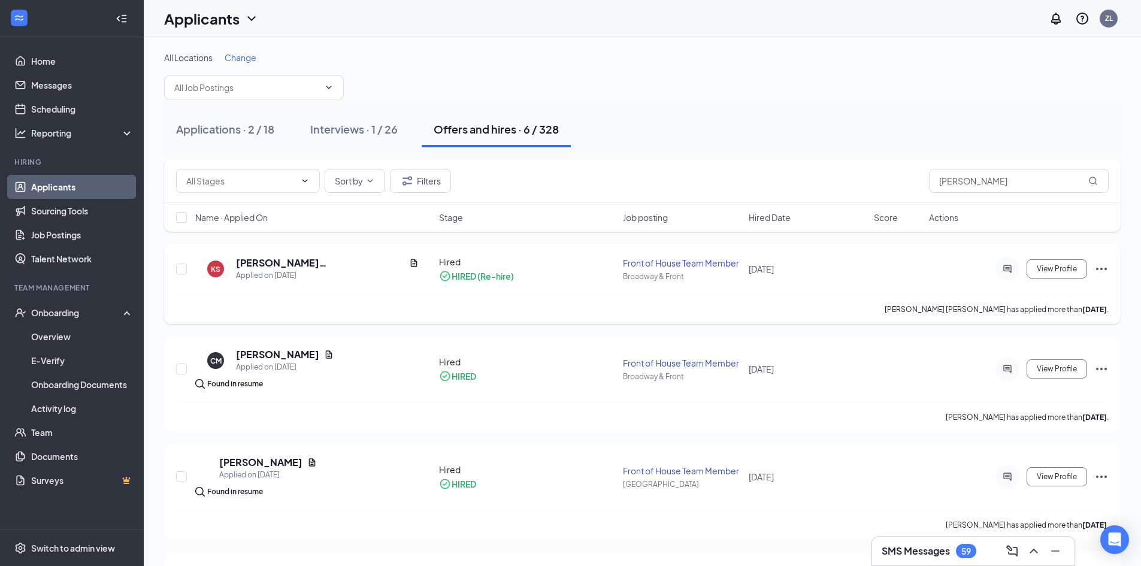
click at [451, 259] on div "Hired" at bounding box center [527, 262] width 177 height 12
